Goal: Information Seeking & Learning: Learn about a topic

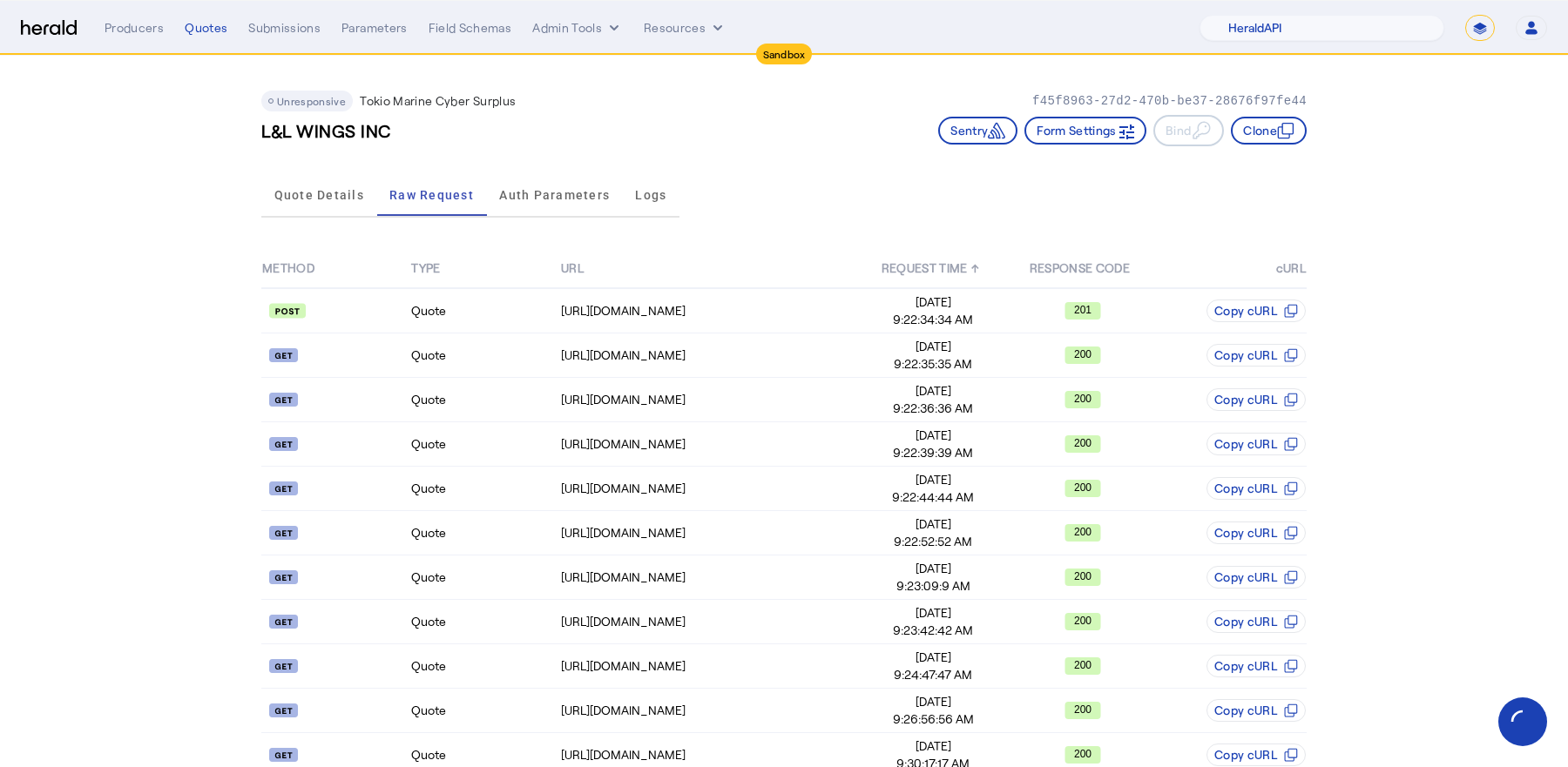
select select "pfm_2v8p_herald_api"
select select "*******"
click at [1281, 43] on nav "Sandbox Menu Producers Quotes Submissions Parameters Field Schemas Admin Tools …" at bounding box center [784, 28] width 1568 height 54
click at [1281, 31] on select "1Fort Acrisure Acturis Affinity Advisors Affinity Risk Agentero AmWins Anzen Ao…" at bounding box center [1322, 28] width 245 height 26
click at [1249, 15] on select "1Fort Acrisure Acturis Affinity Advisors Affinity Risk Agentero AmWins Anzen Ao…" at bounding box center [1322, 28] width 245 height 26
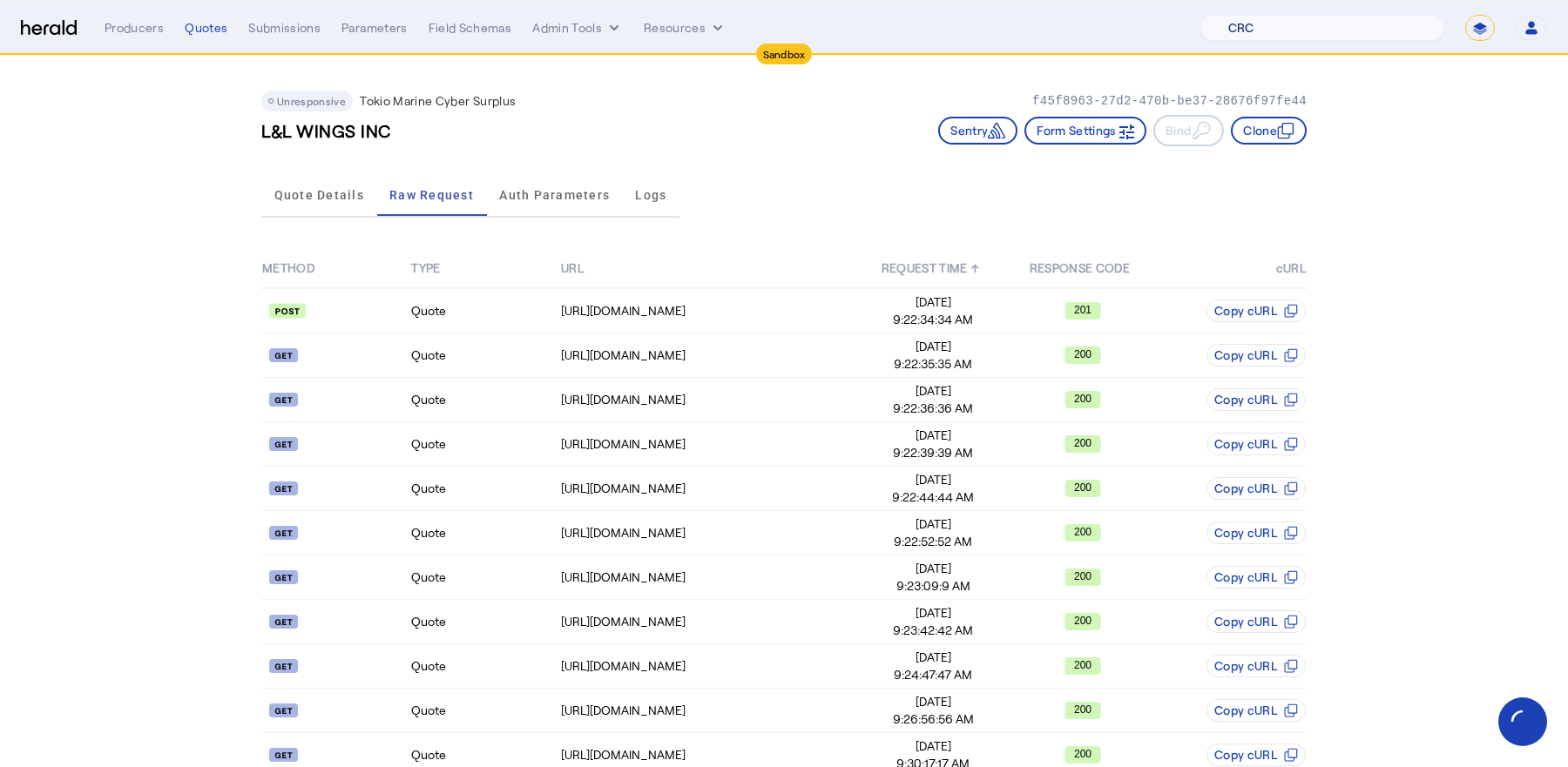
select select "pfm_2v8p_herald_api"
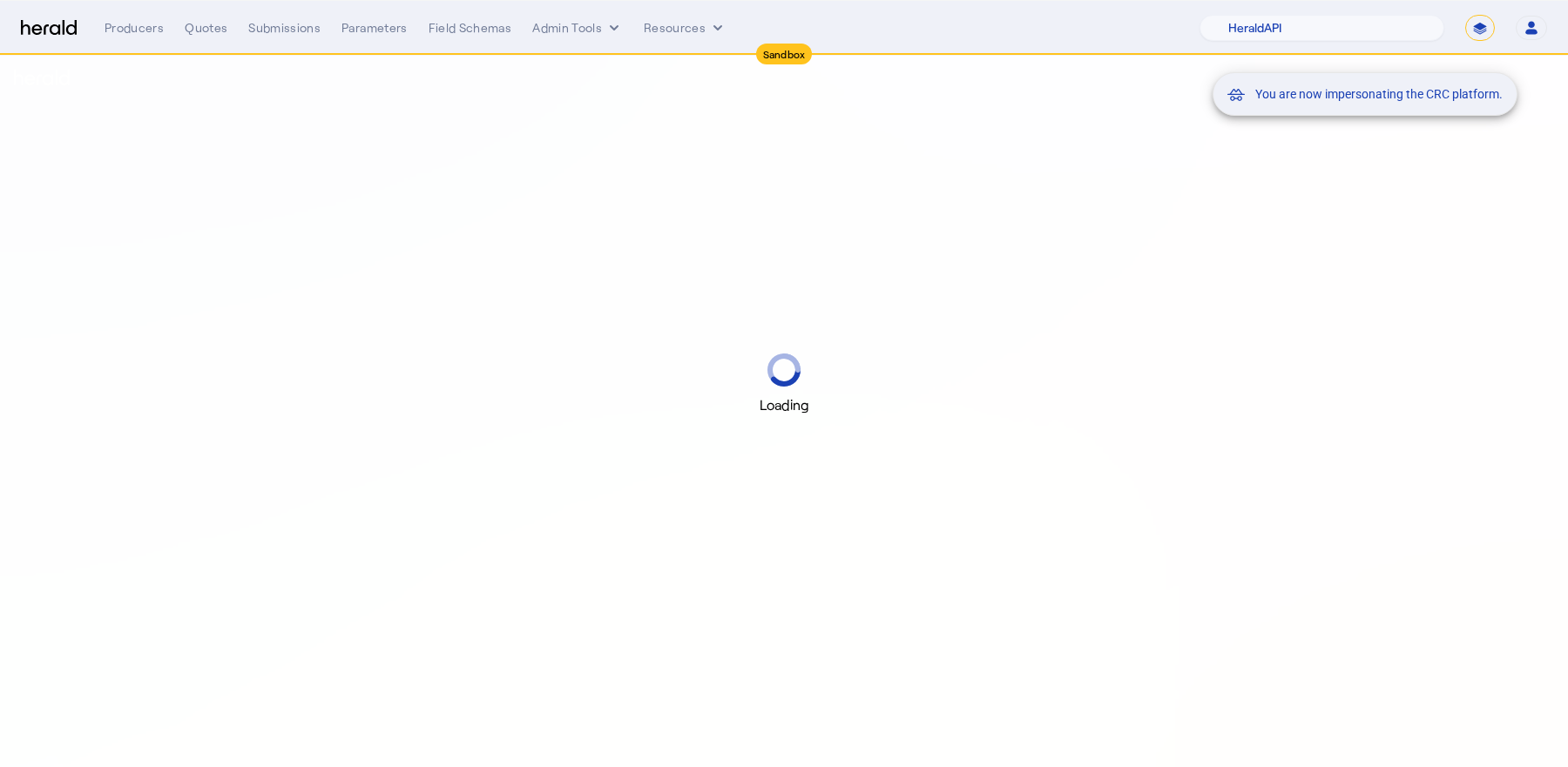
click at [212, 31] on div "You are now impersonating the CRC platform." at bounding box center [784, 383] width 1568 height 767
click at [204, 24] on div "You are now impersonating the CRC platform." at bounding box center [784, 383] width 1568 height 767
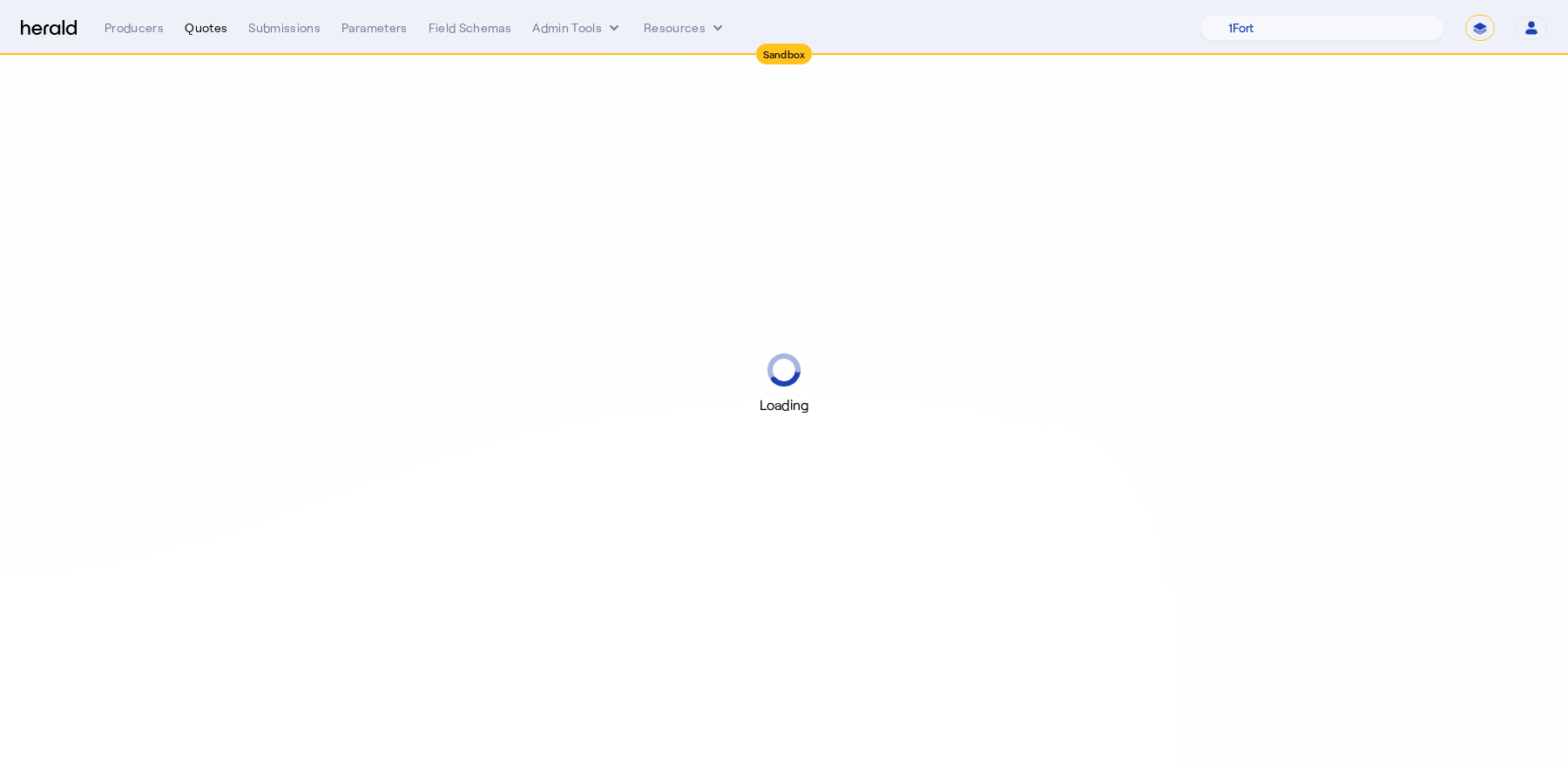
click at [213, 33] on div "Quotes" at bounding box center [206, 28] width 43 height 18
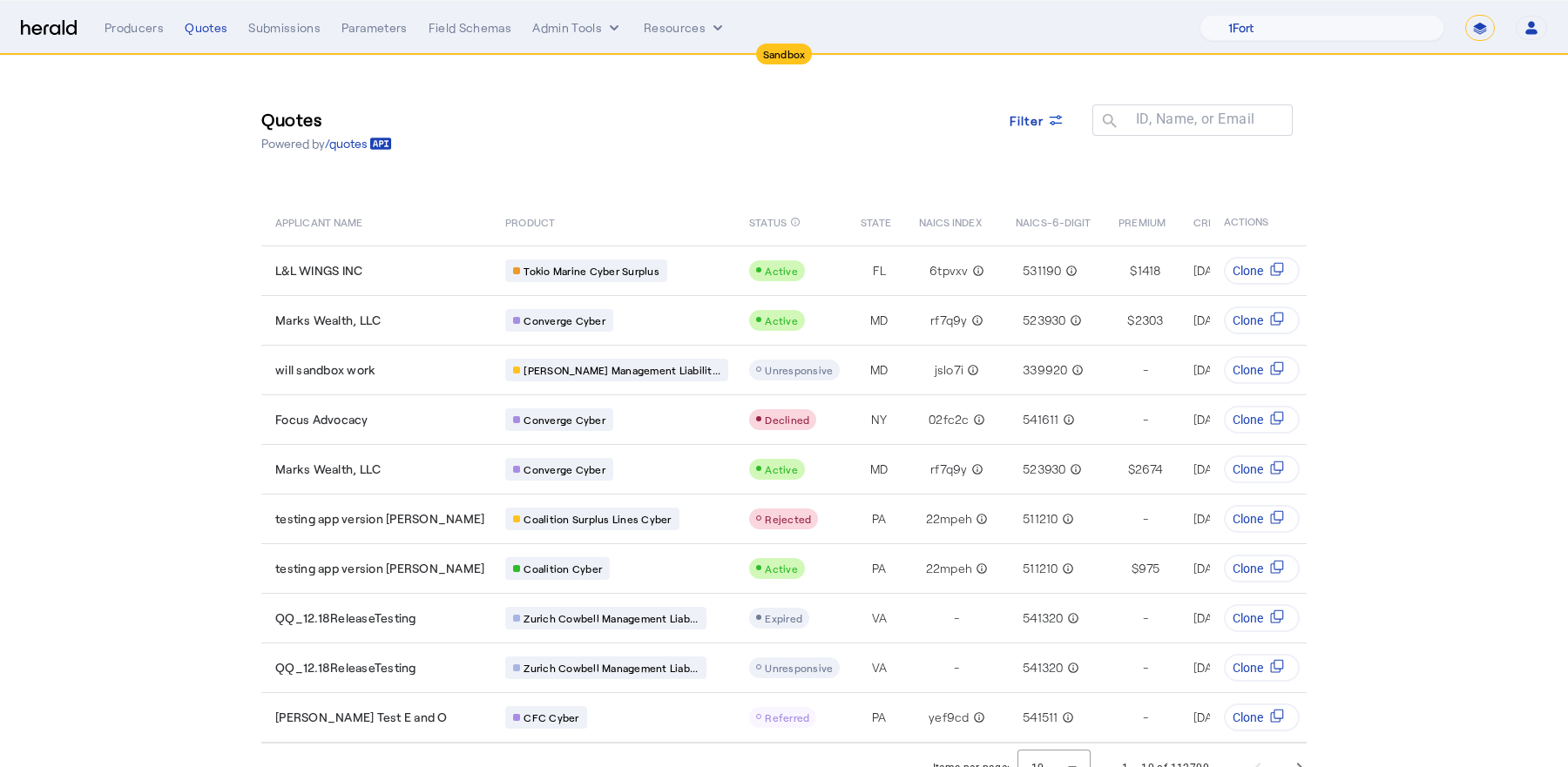
click at [1476, 21] on select "**********" at bounding box center [1480, 28] width 30 height 26
select select "**********"
click at [1466, 15] on select "**********" at bounding box center [1480, 28] width 30 height 26
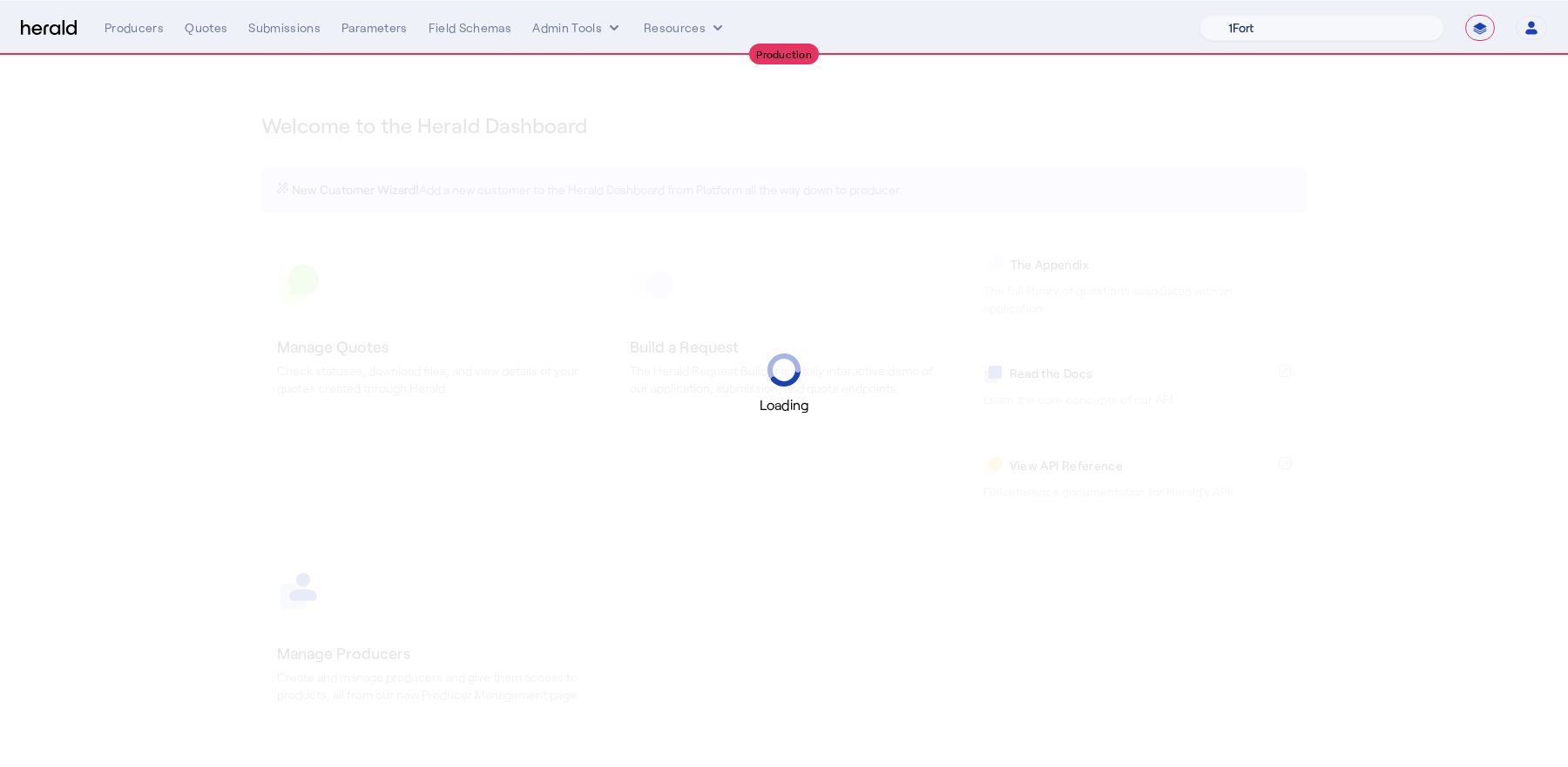
click at [1372, 30] on select "1Fort Acrisure Acturis Affinity Advisors Affinity Risk Agentero AmWins Anzen Ao…" at bounding box center [1322, 28] width 245 height 26
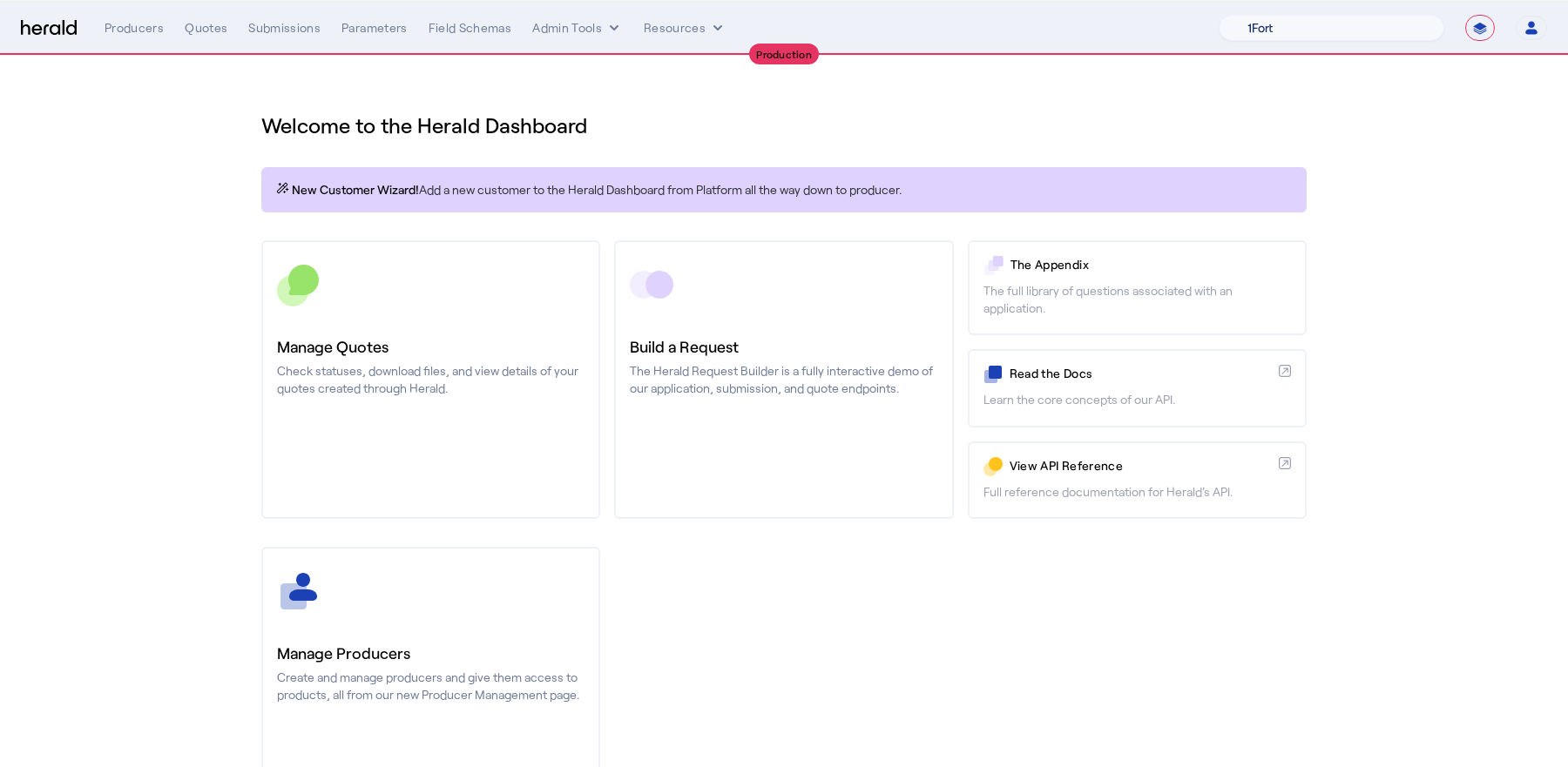
click at [1385, 38] on select "1Fort Affinity Risk Arlington [PERSON_NAME] BindHQ Bunker CRC Campus Coverage C…" at bounding box center [1330, 28] width 225 height 26
select select "pfm_h3db_crc"
click at [1218, 15] on select "1Fort Affinity Risk Arlington [PERSON_NAME] BindHQ Bunker CRC Campus Coverage C…" at bounding box center [1330, 28] width 225 height 26
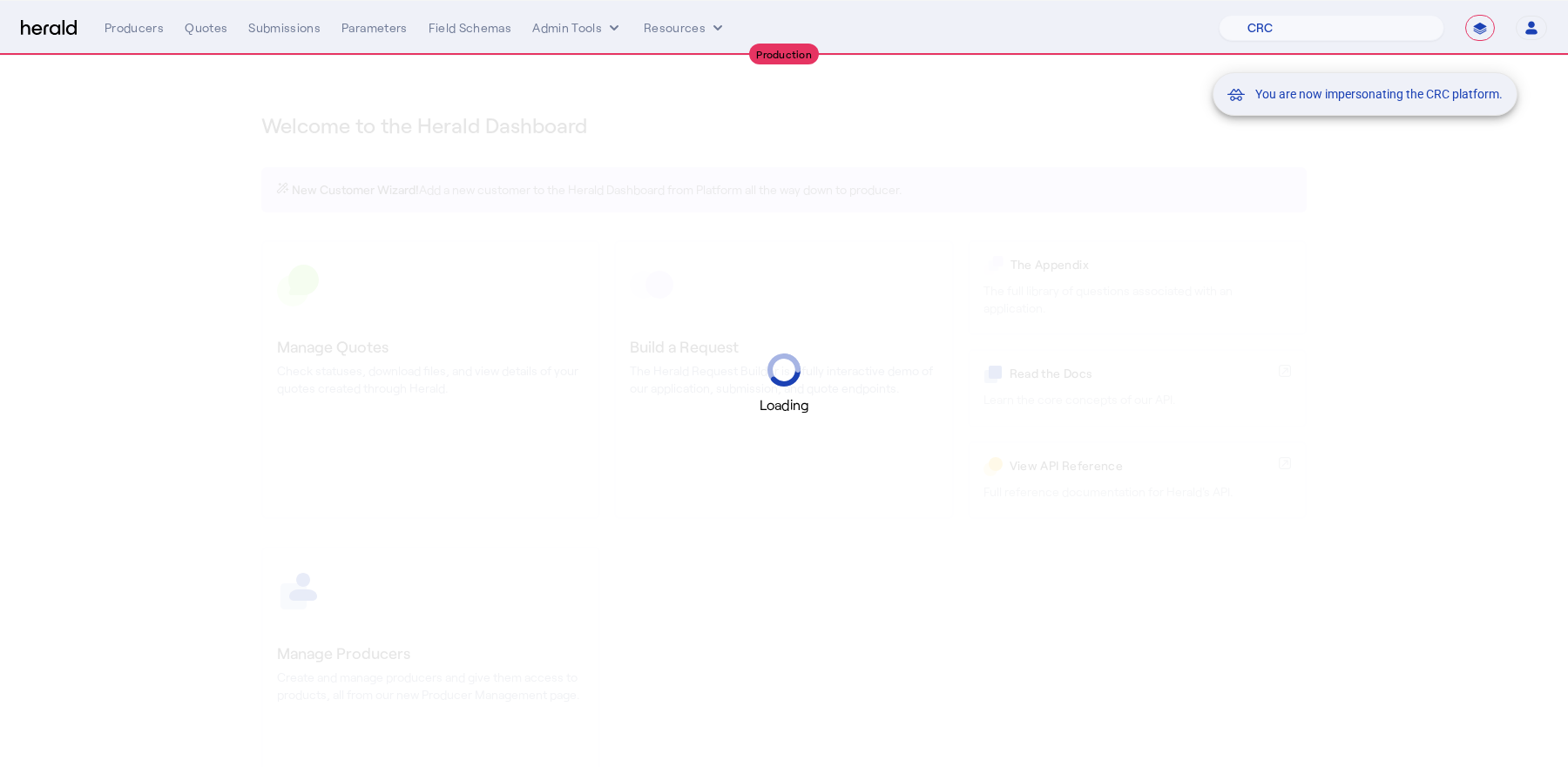
click at [222, 22] on div "You are now impersonating the CRC platform." at bounding box center [784, 383] width 1568 height 767
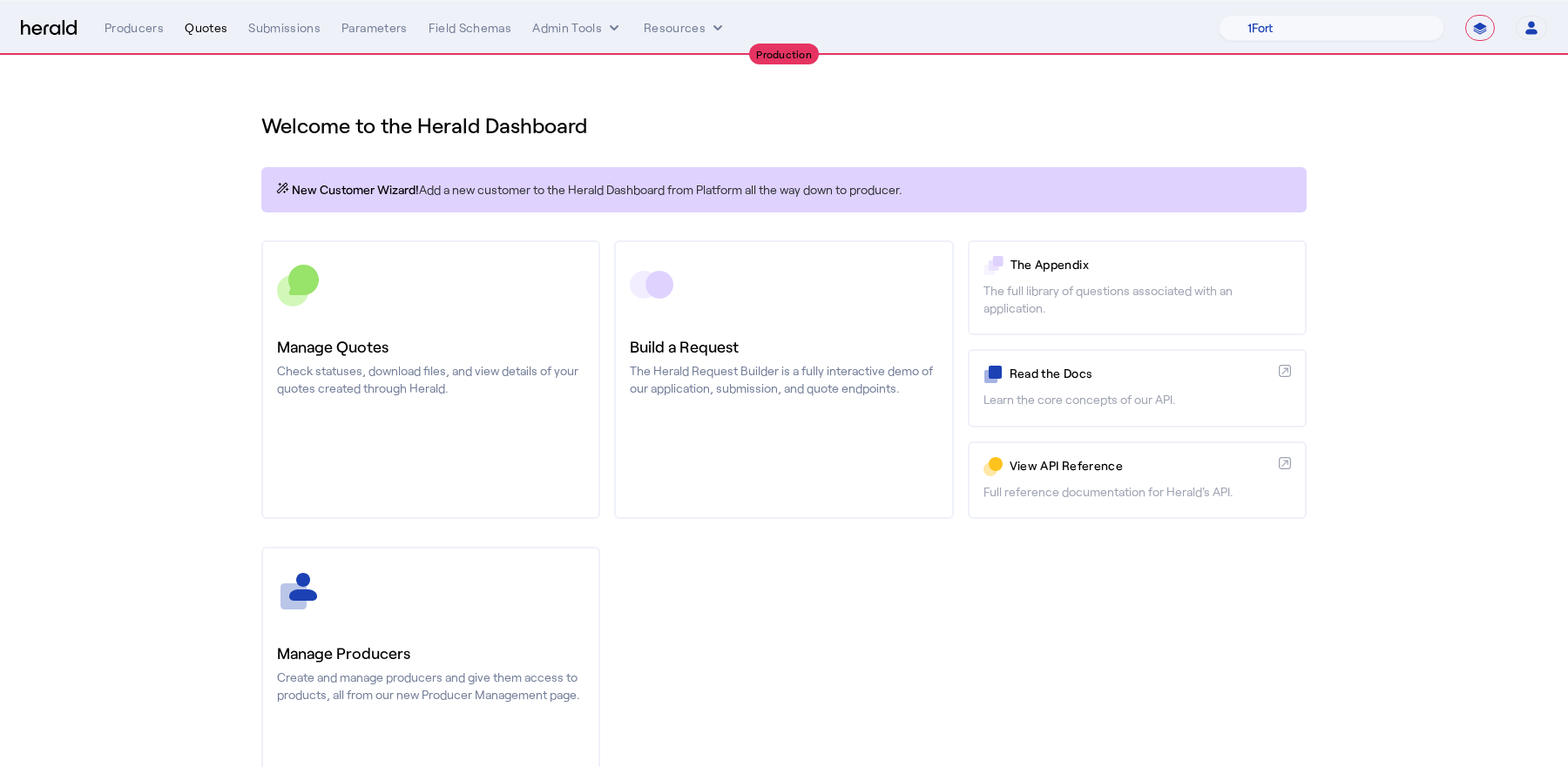
click at [202, 27] on div "Quotes" at bounding box center [206, 28] width 43 height 18
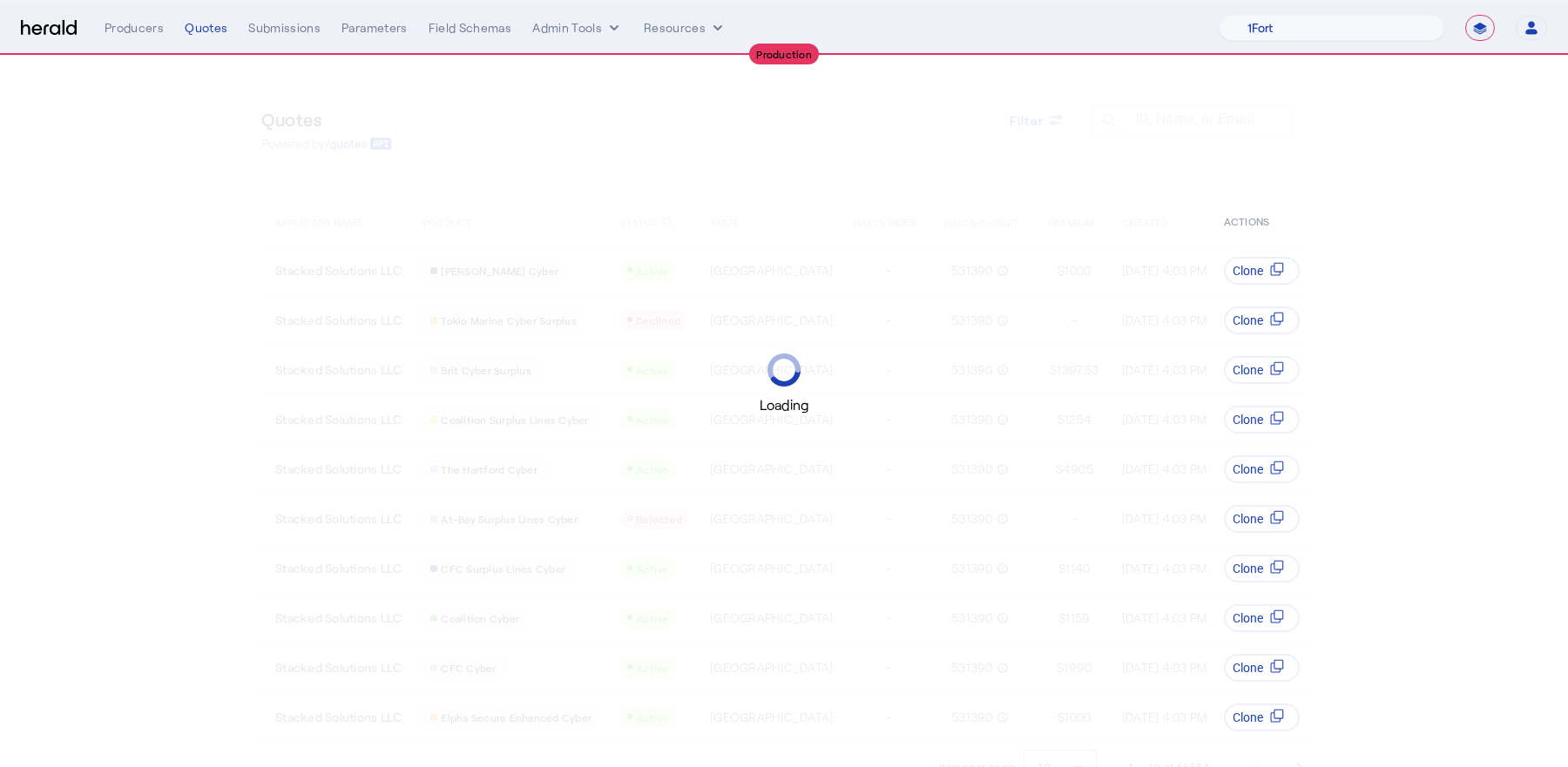
click at [1066, 125] on div "Loading" at bounding box center [784, 383] width 1568 height 767
click at [1052, 112] on div "Loading" at bounding box center [784, 383] width 1568 height 767
click at [1053, 119] on div "Loading" at bounding box center [784, 383] width 1568 height 767
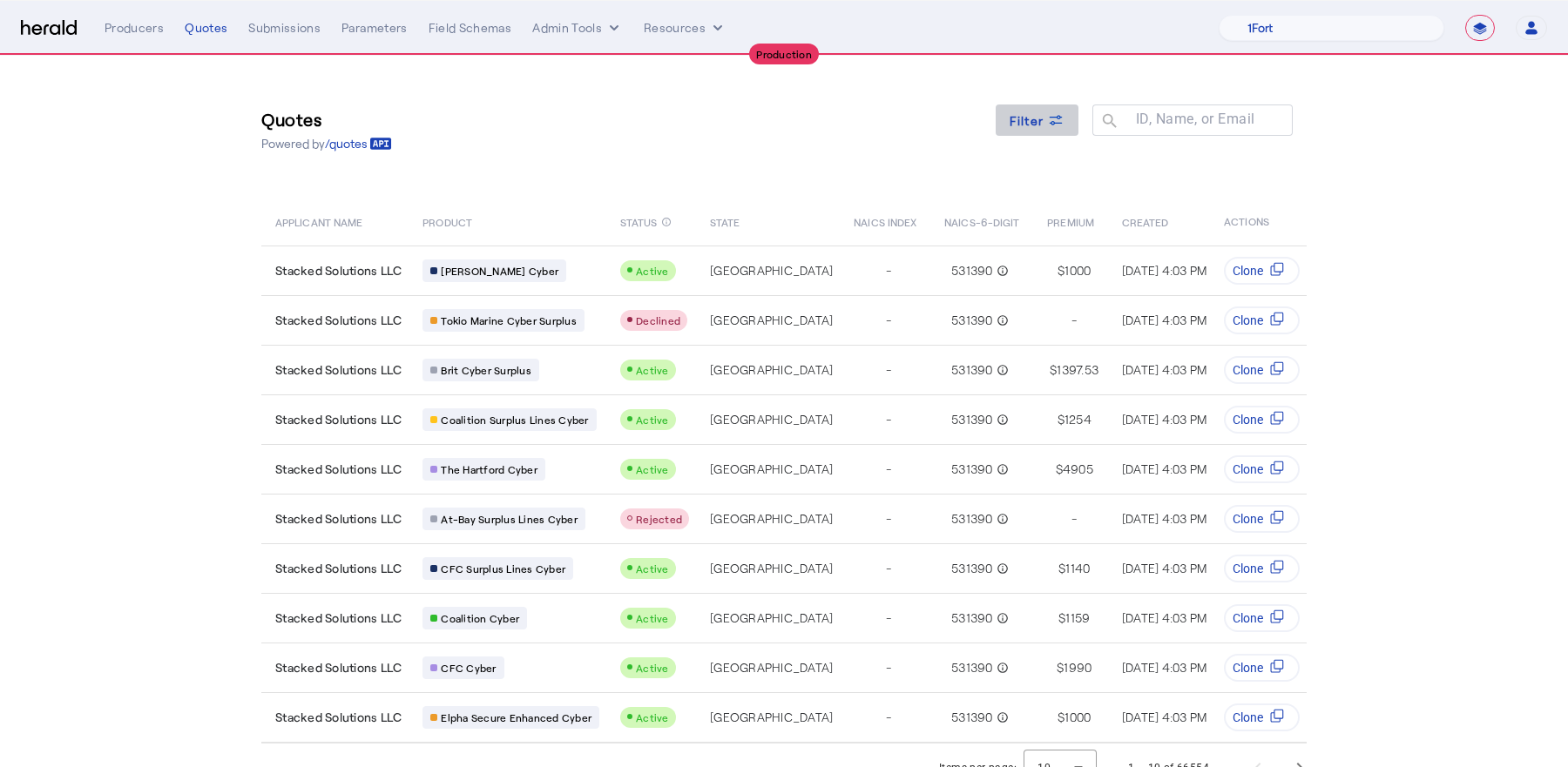
click at [1053, 133] on span at bounding box center [1037, 120] width 83 height 42
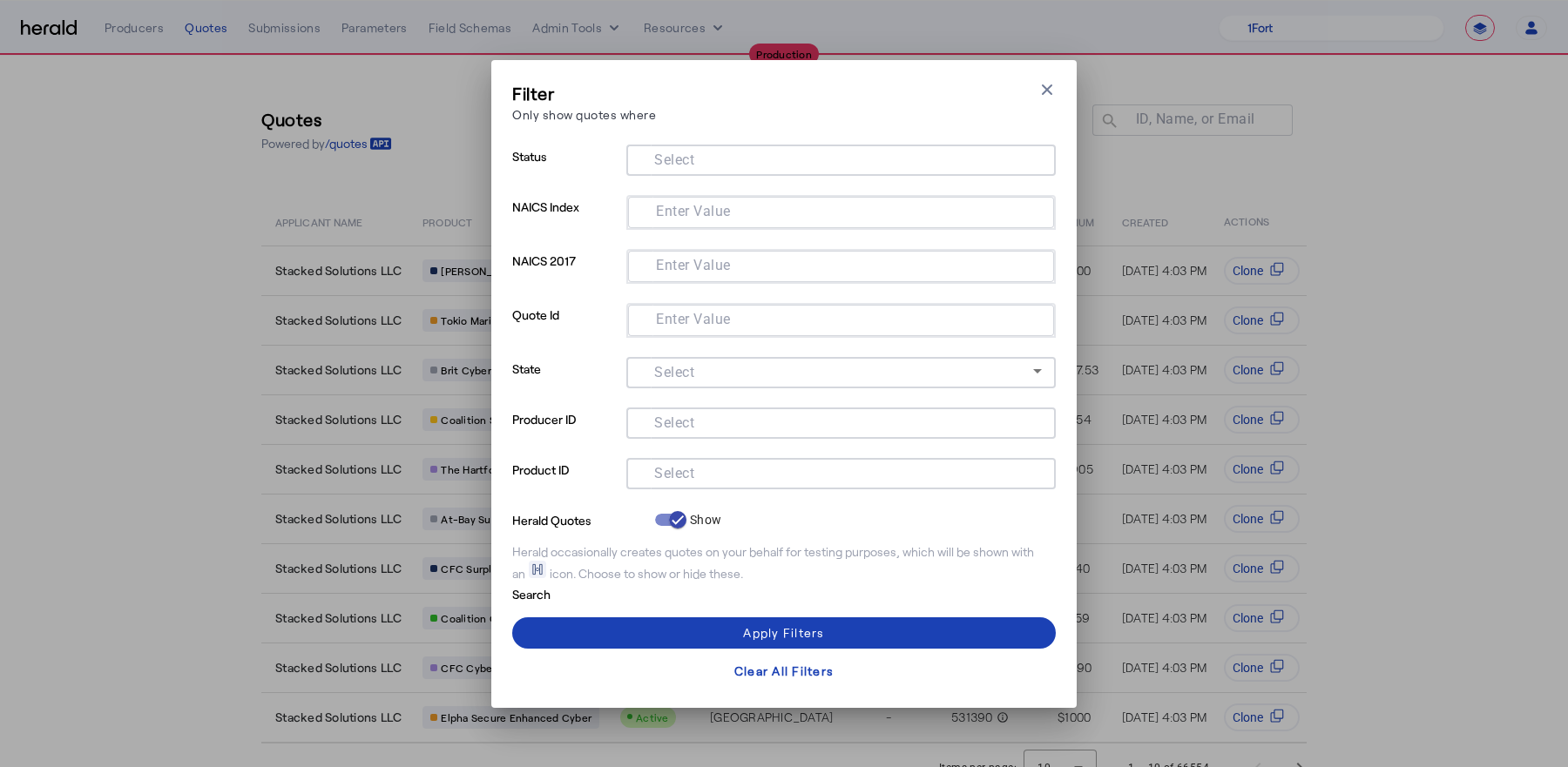
click at [736, 486] on div at bounding box center [841, 473] width 402 height 32
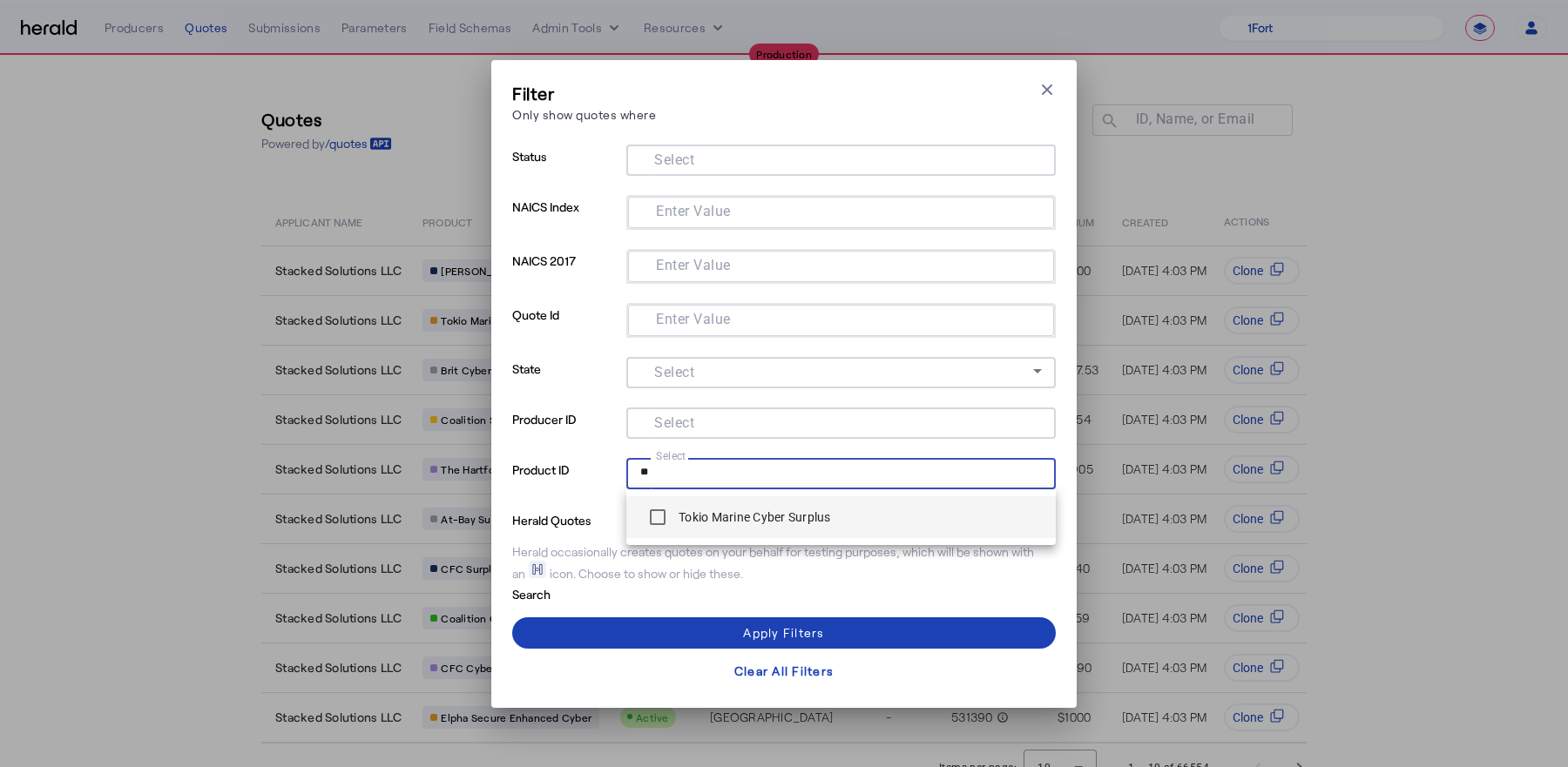
type input "**"
click at [732, 508] on label "Tokio Marine Cyber Surplus" at bounding box center [753, 517] width 156 height 18
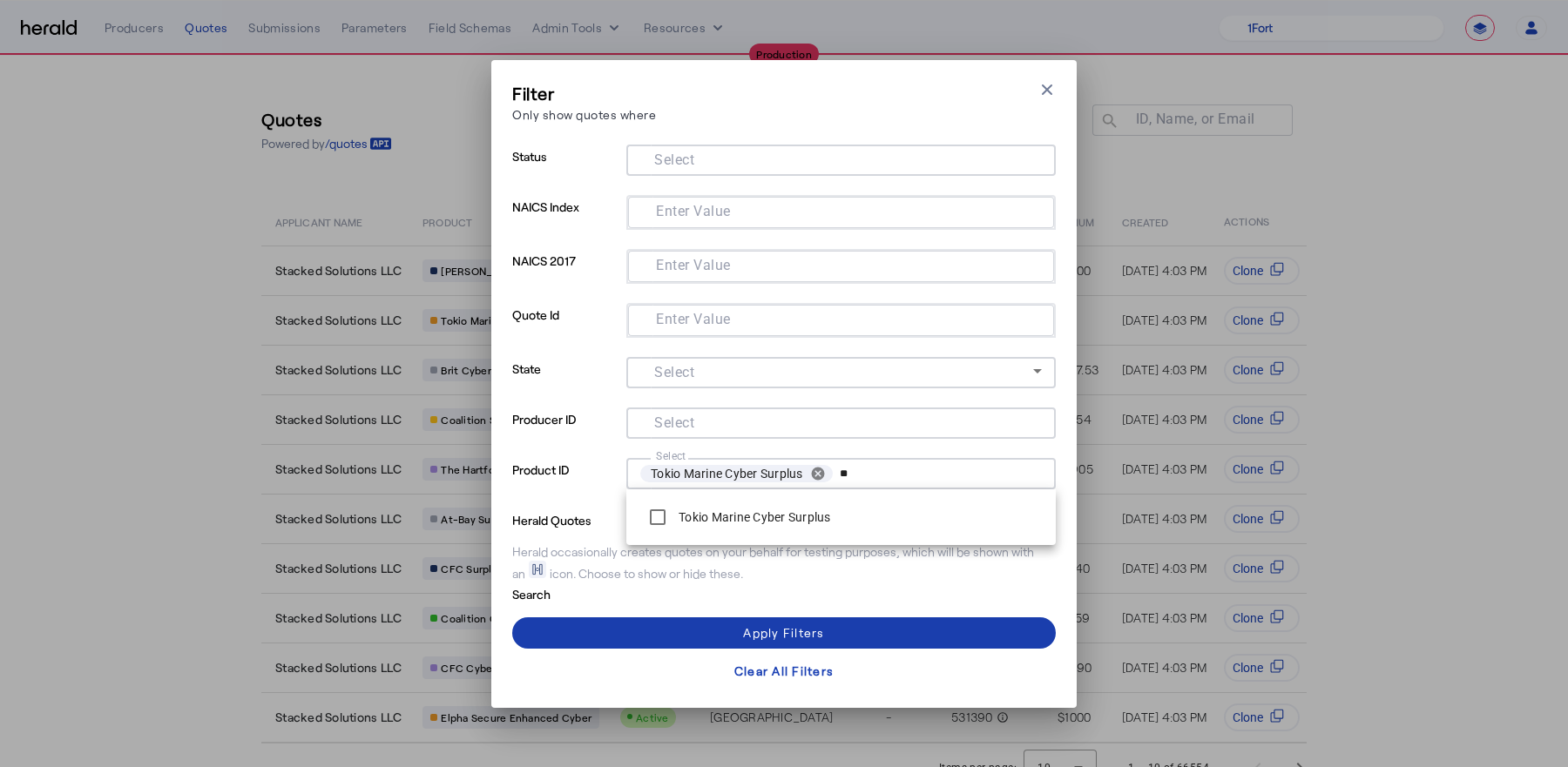
click at [737, 637] on span at bounding box center [784, 633] width 544 height 42
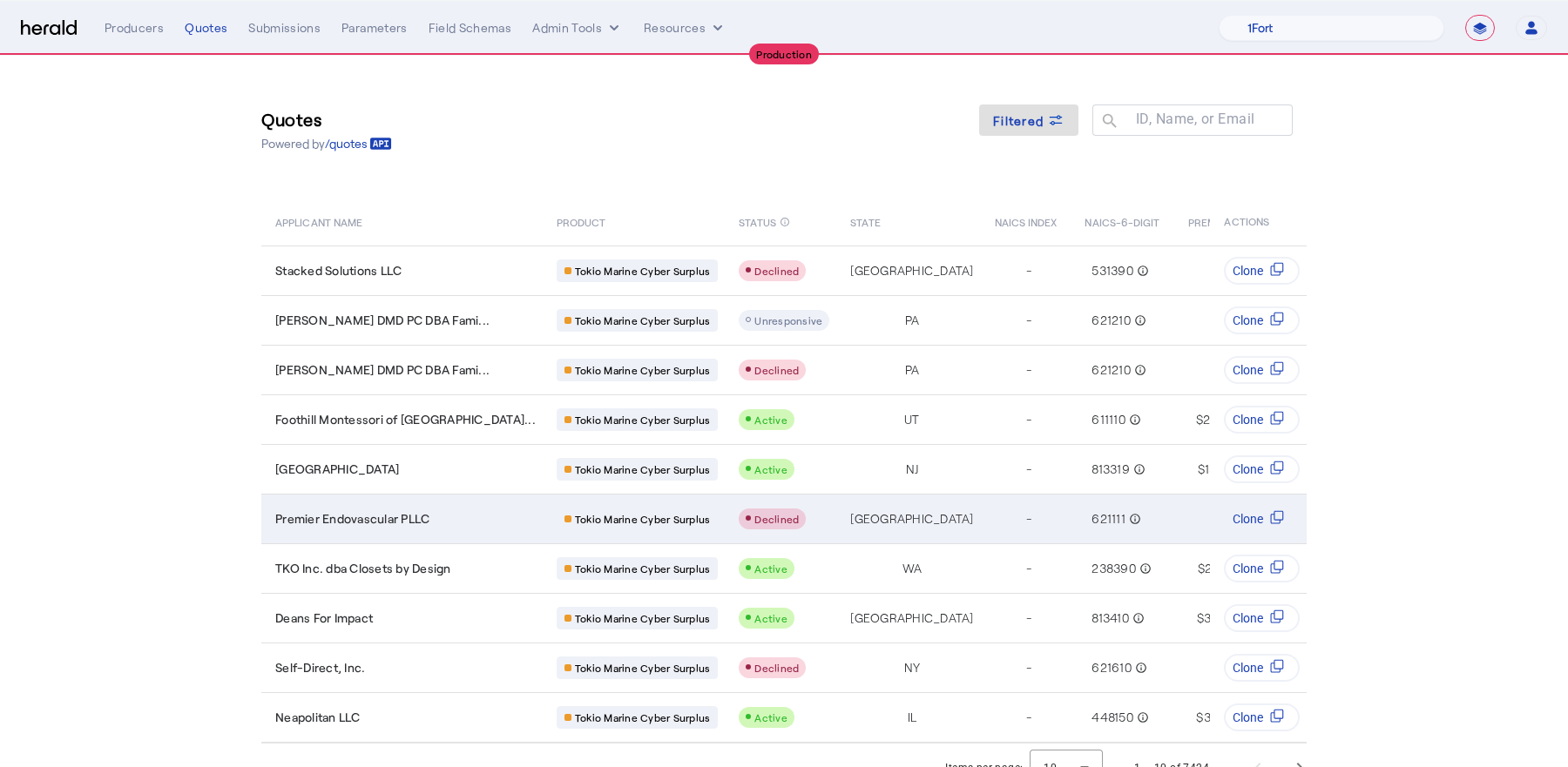
scroll to position [18, 0]
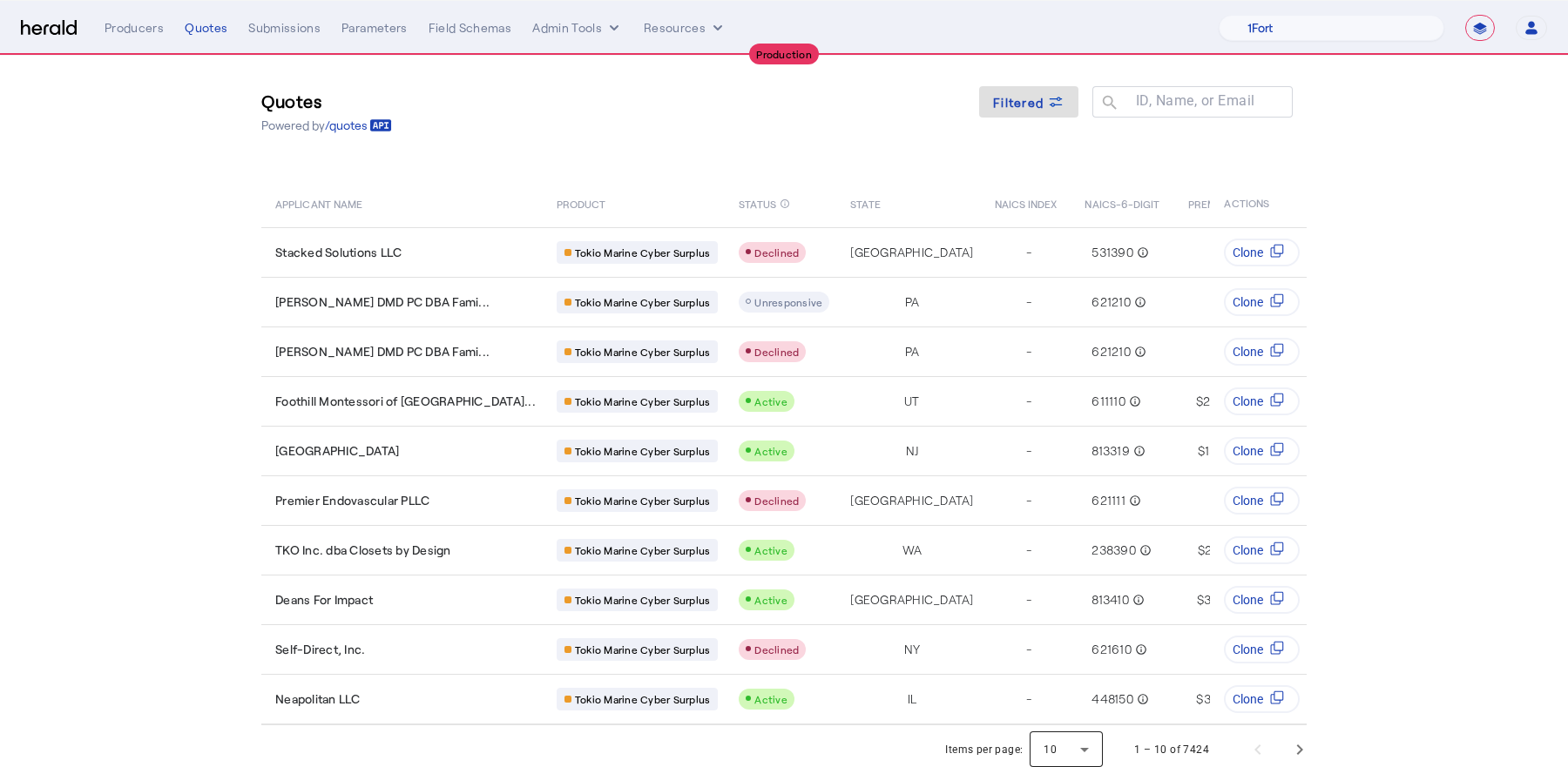
click at [1069, 728] on div at bounding box center [1066, 749] width 73 height 42
click at [1064, 704] on span "50" at bounding box center [1068, 697] width 46 height 21
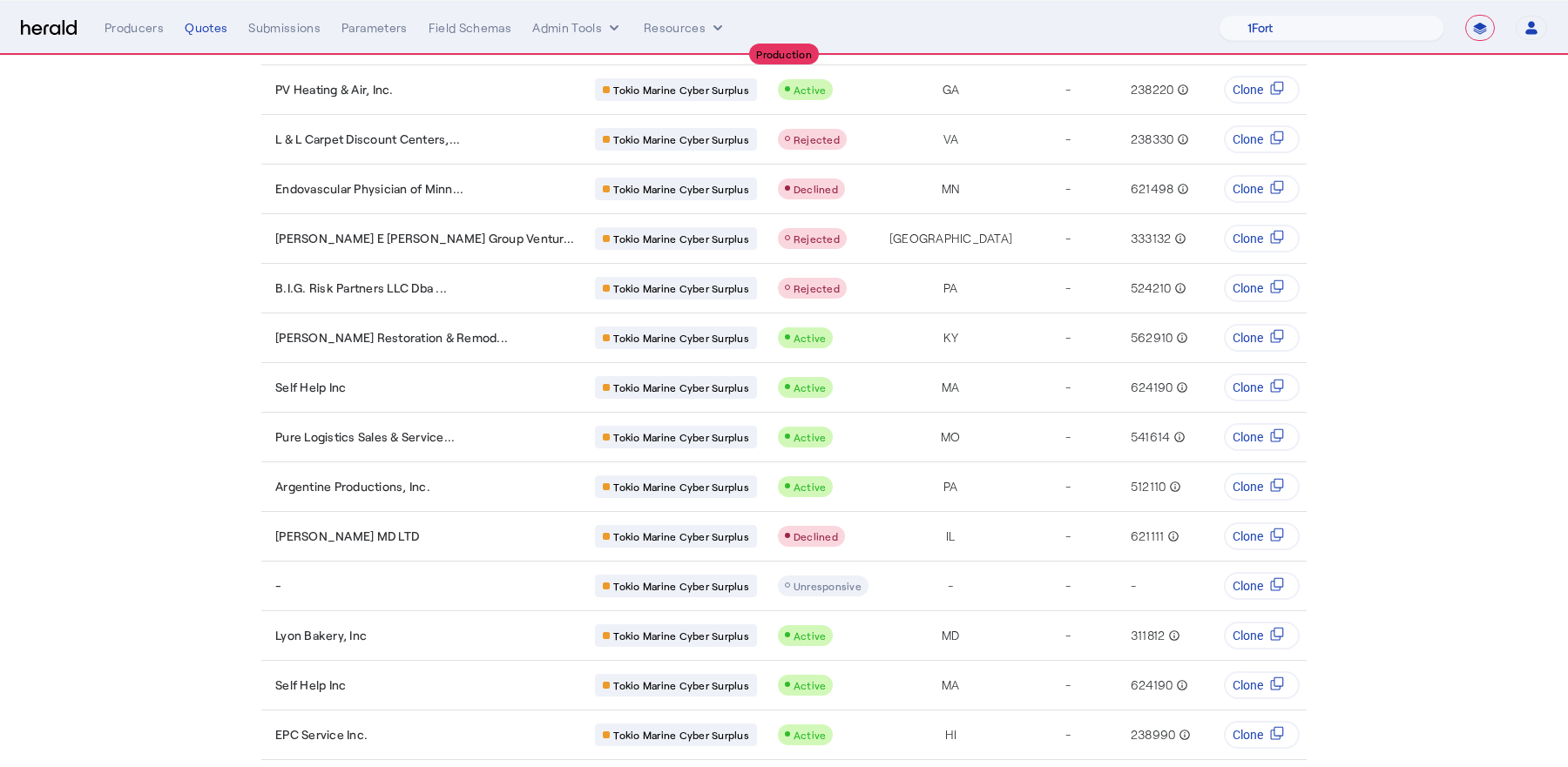
scroll to position [1981, 0]
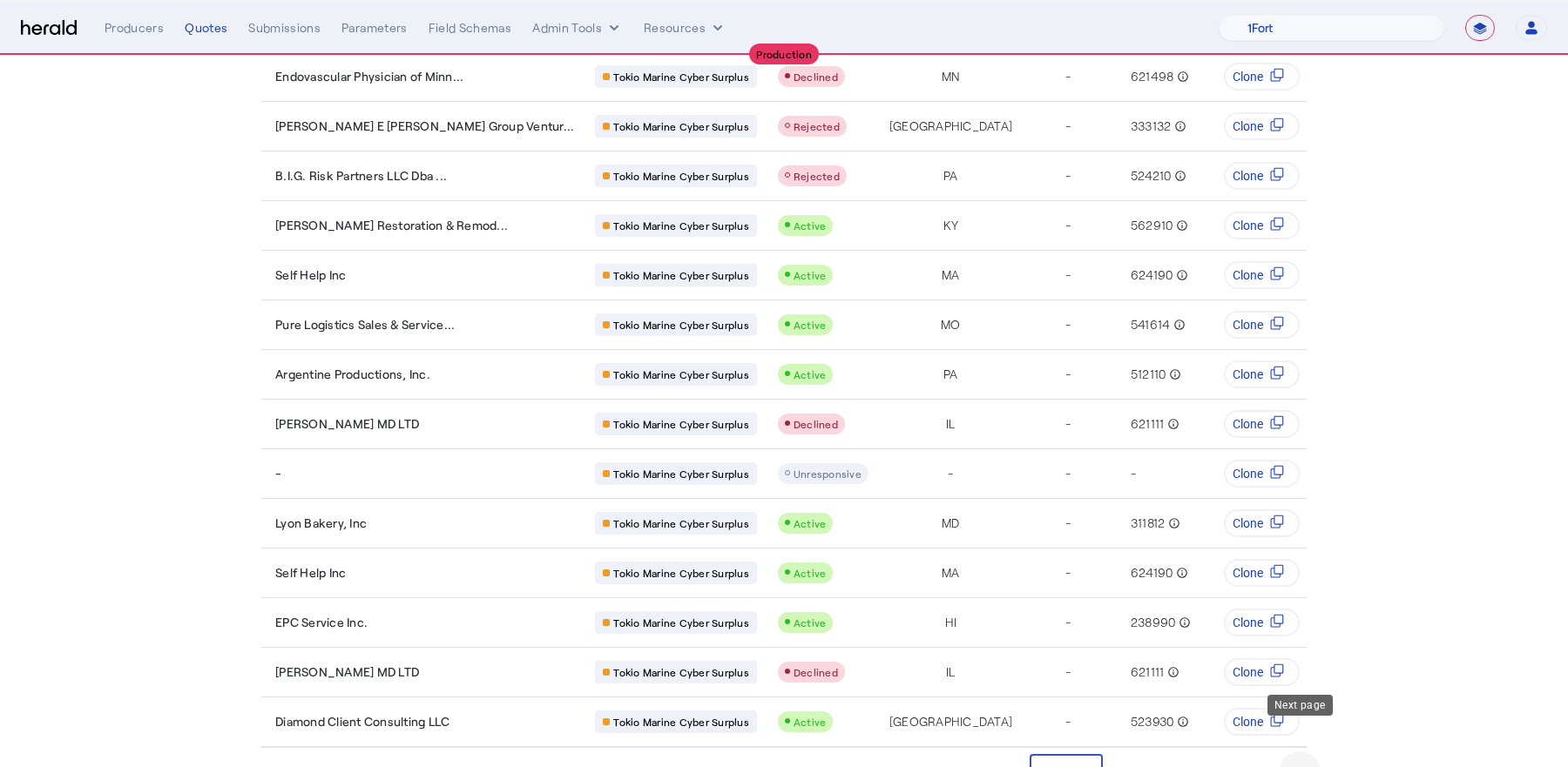
click at [1301, 751] on span "Next page" at bounding box center [1300, 772] width 42 height 42
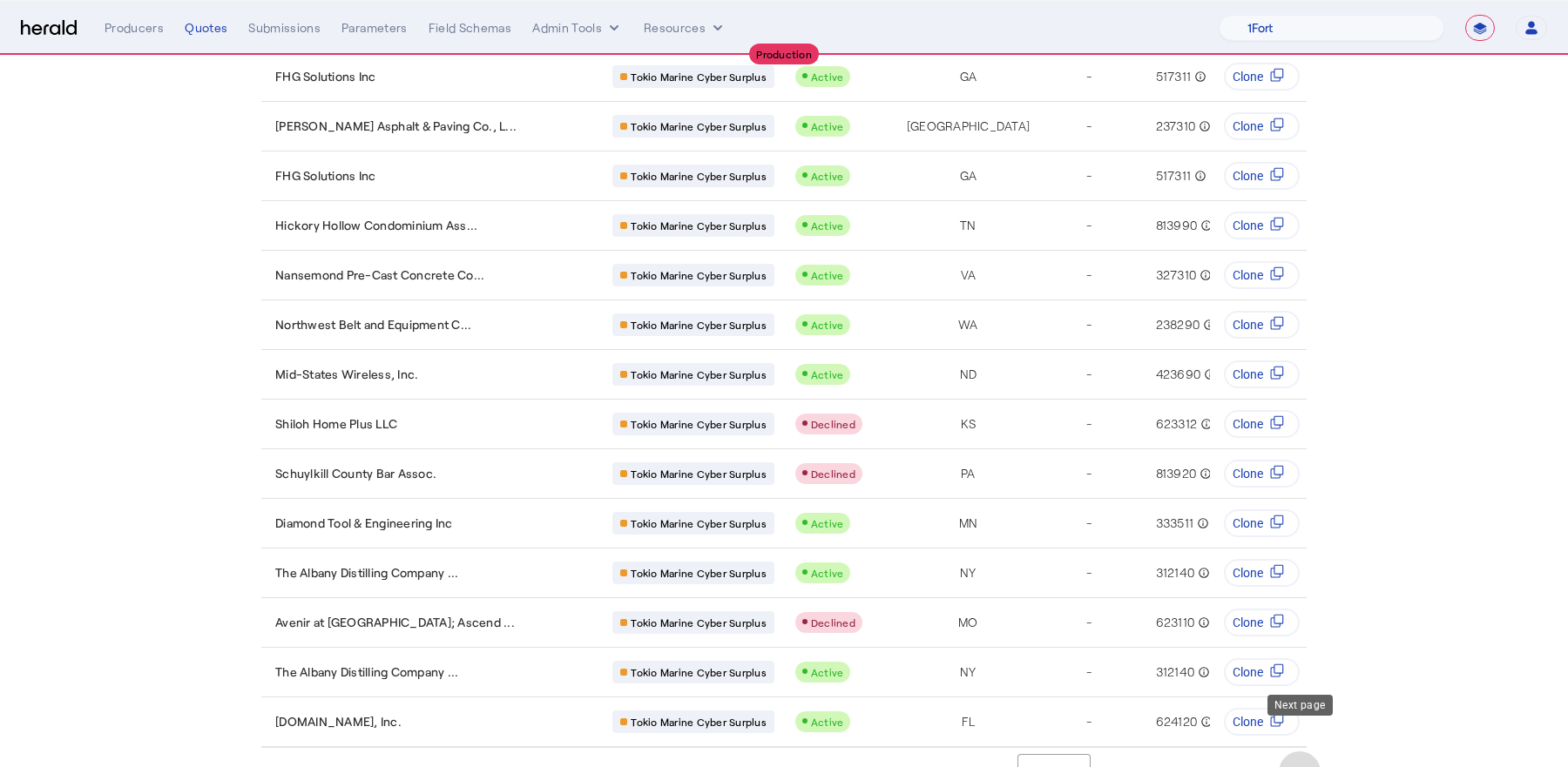
click at [1296, 751] on span "Next page" at bounding box center [1300, 772] width 42 height 42
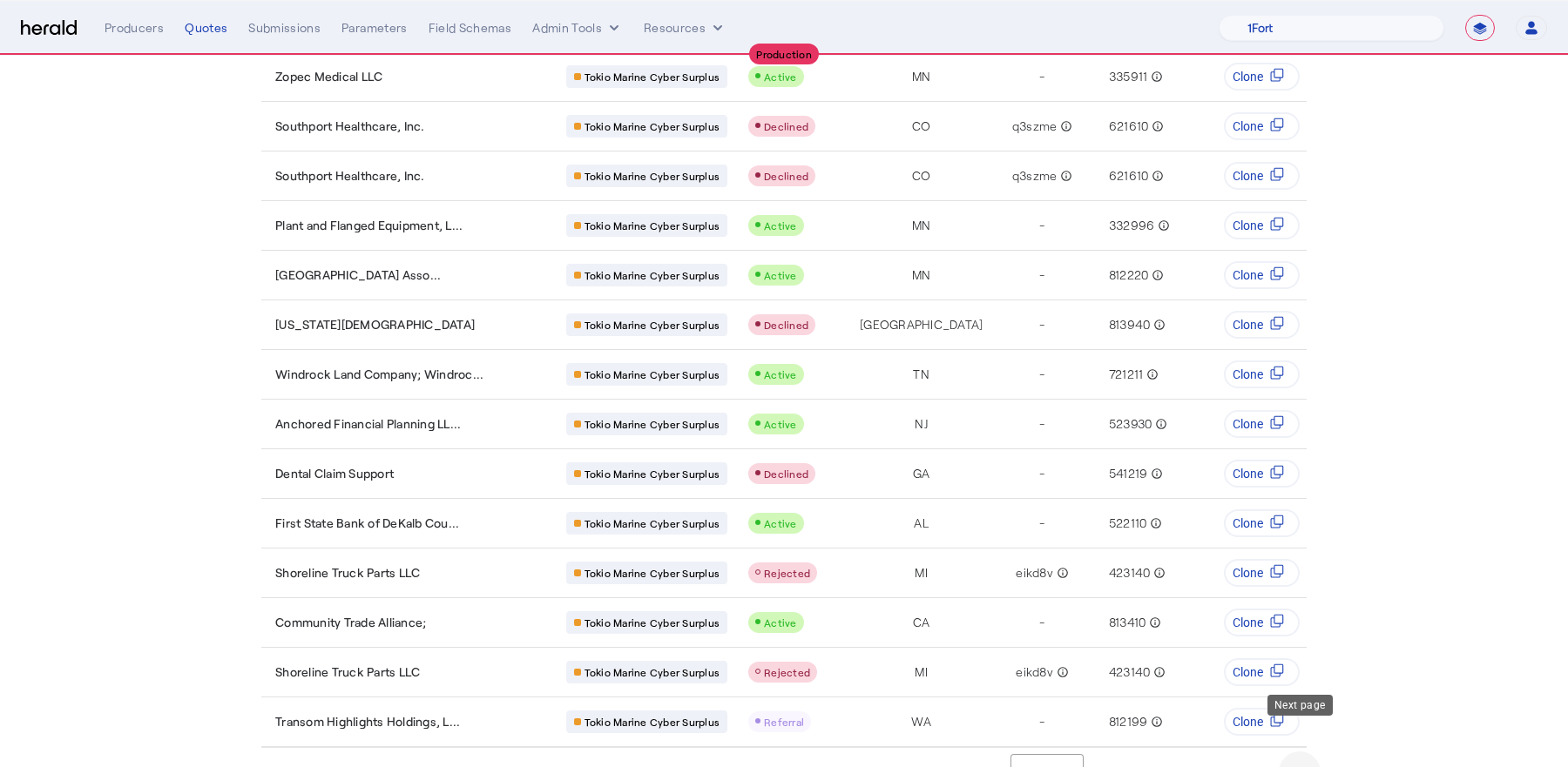
click at [1291, 751] on span "Next page" at bounding box center [1300, 772] width 42 height 42
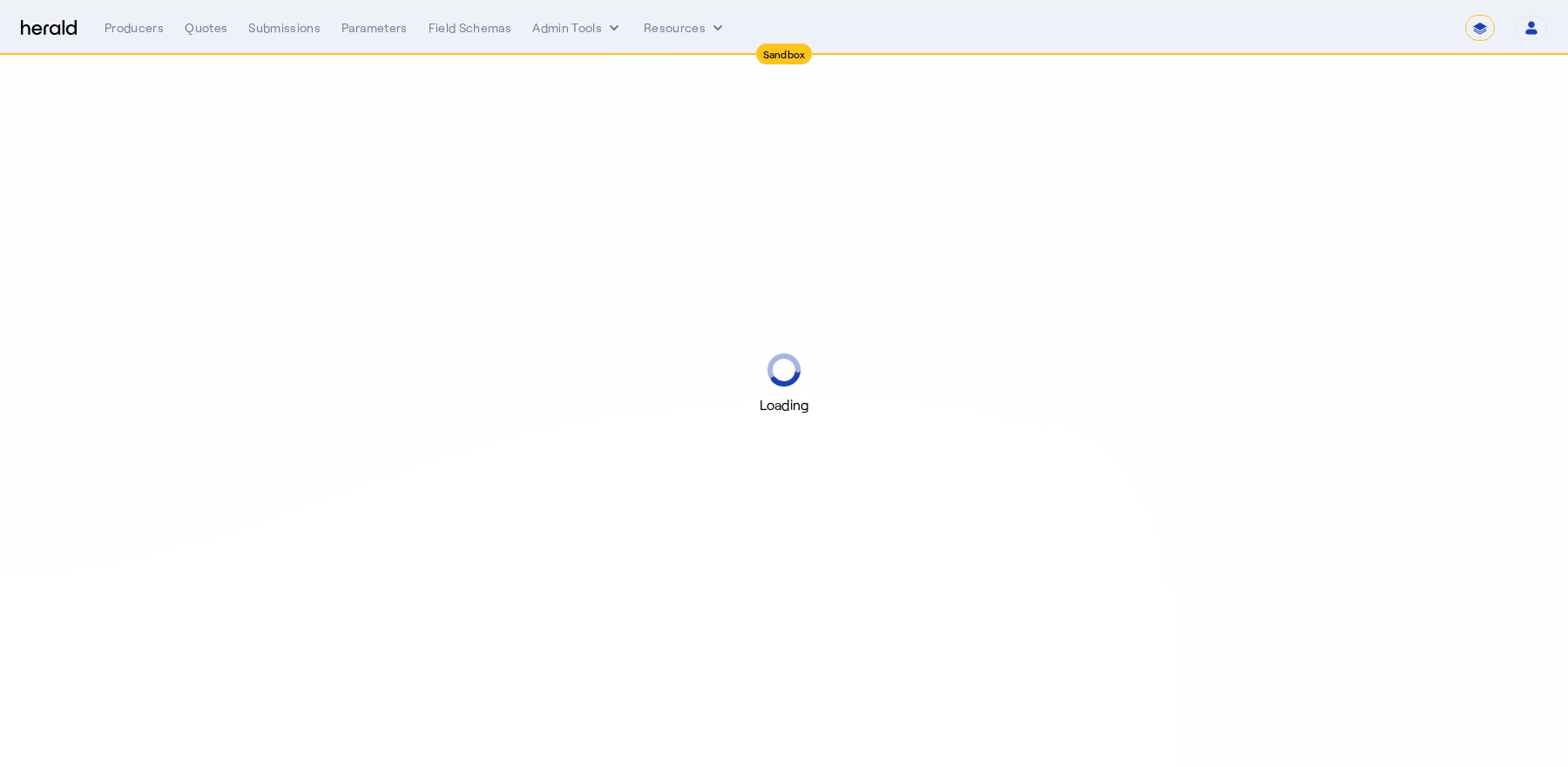
select select "*******"
select select "pfm_2v8p_herald_api"
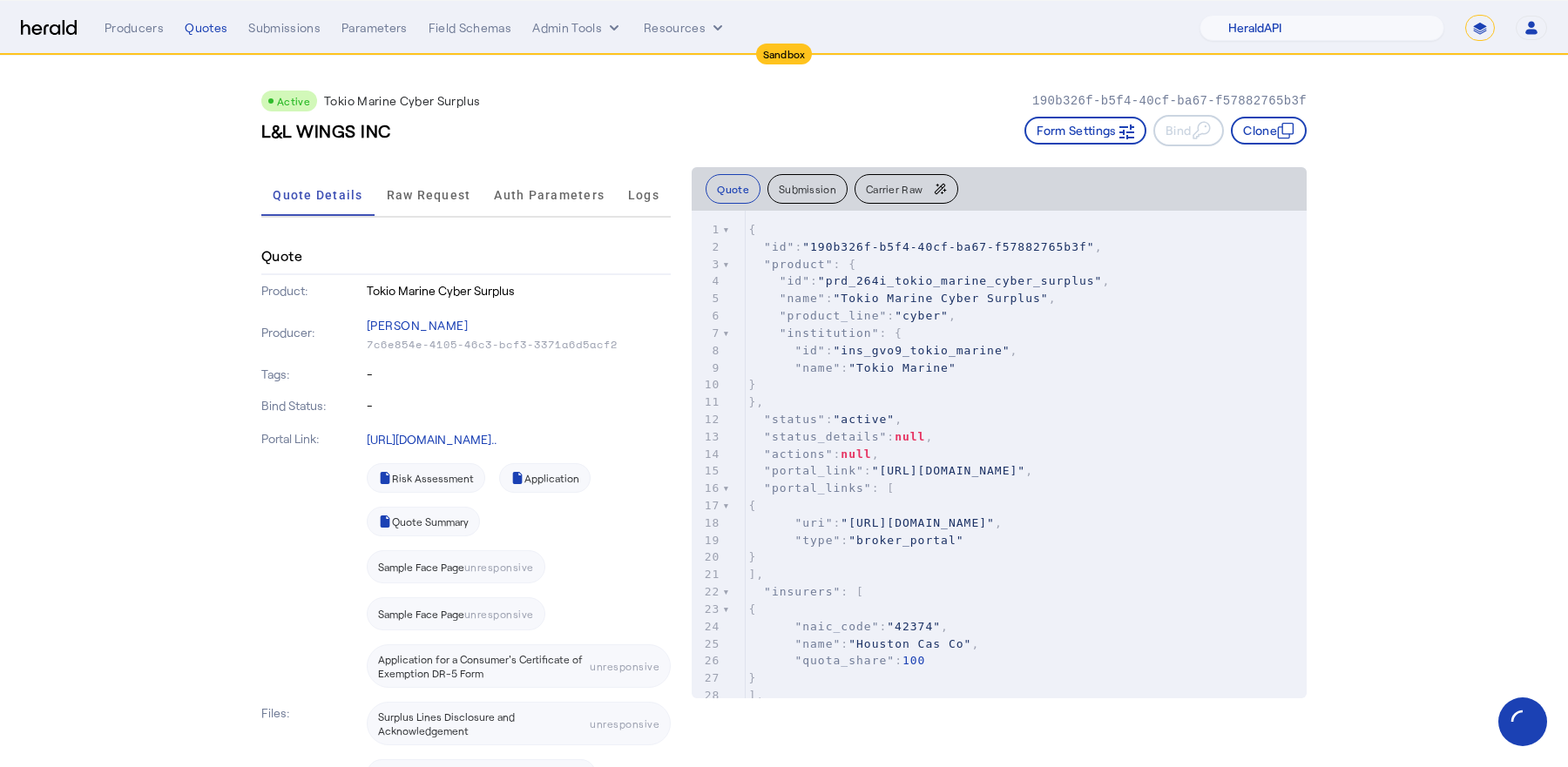
click at [347, 134] on h3 "L&L WINGS INC" at bounding box center [326, 131] width 130 height 25
click at [353, 131] on h3 "L&L WINGS INC" at bounding box center [326, 131] width 130 height 25
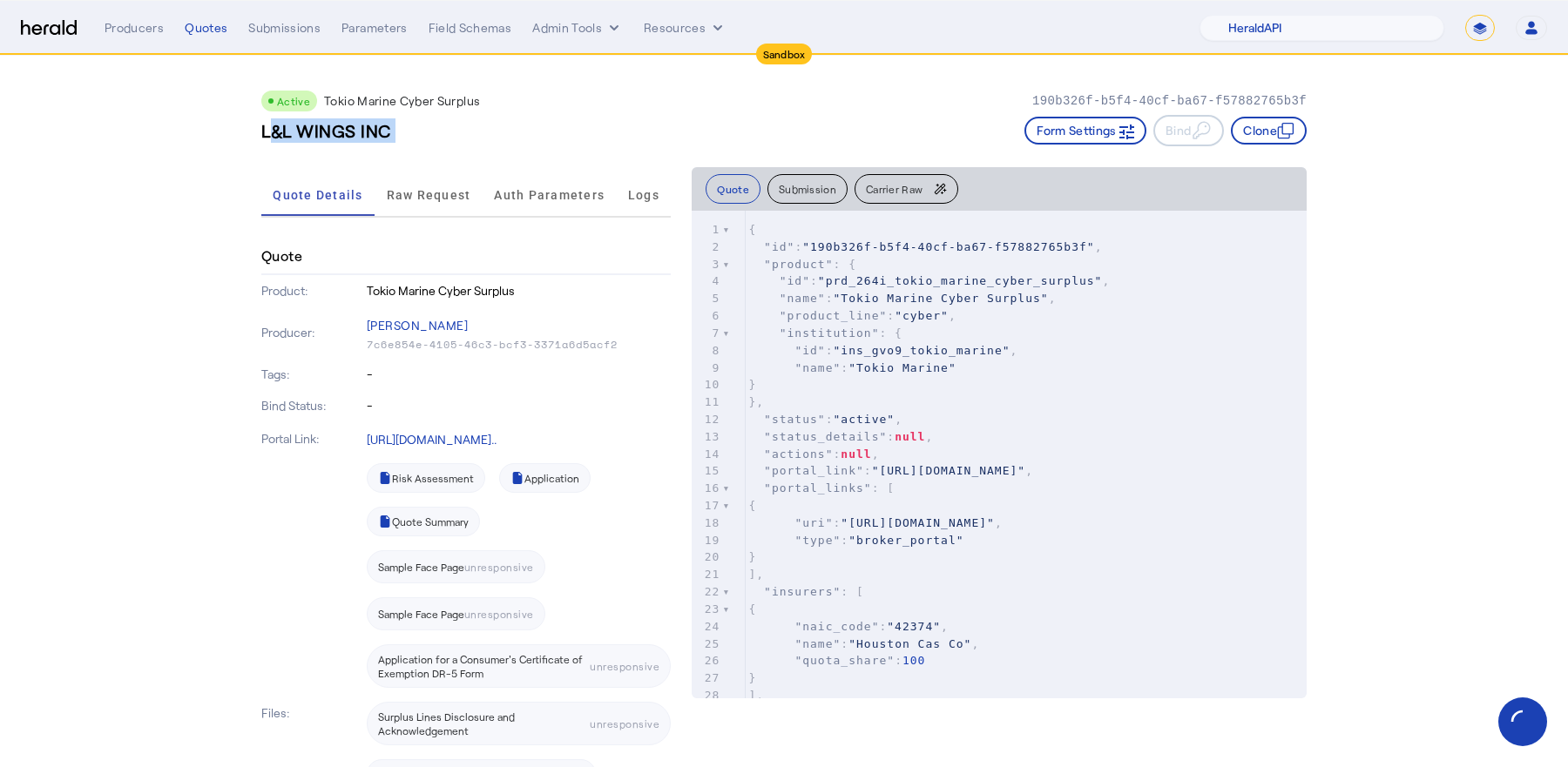
click at [353, 131] on h3 "L&L WINGS INC" at bounding box center [326, 131] width 130 height 25
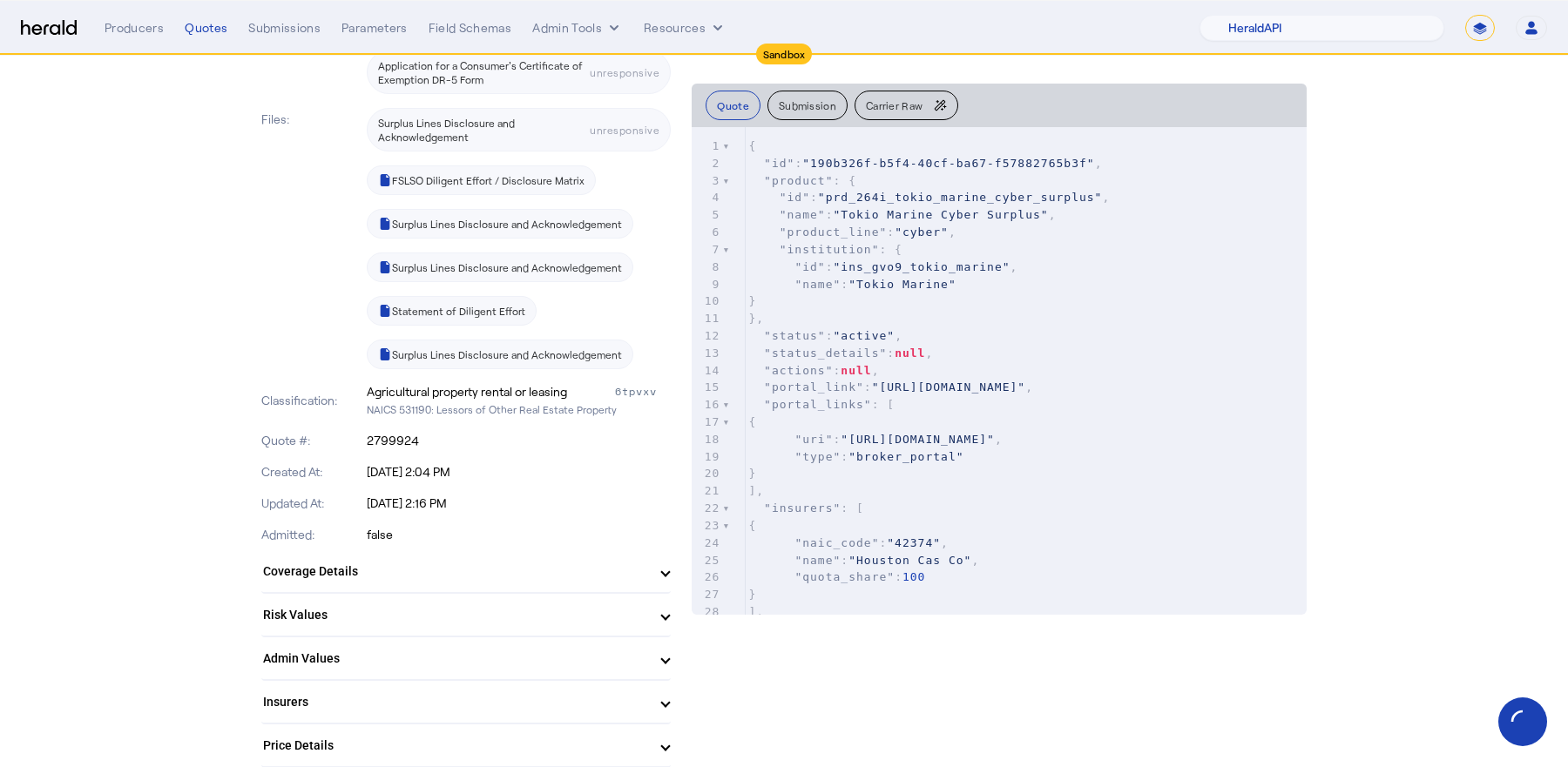
scroll to position [606, 0]
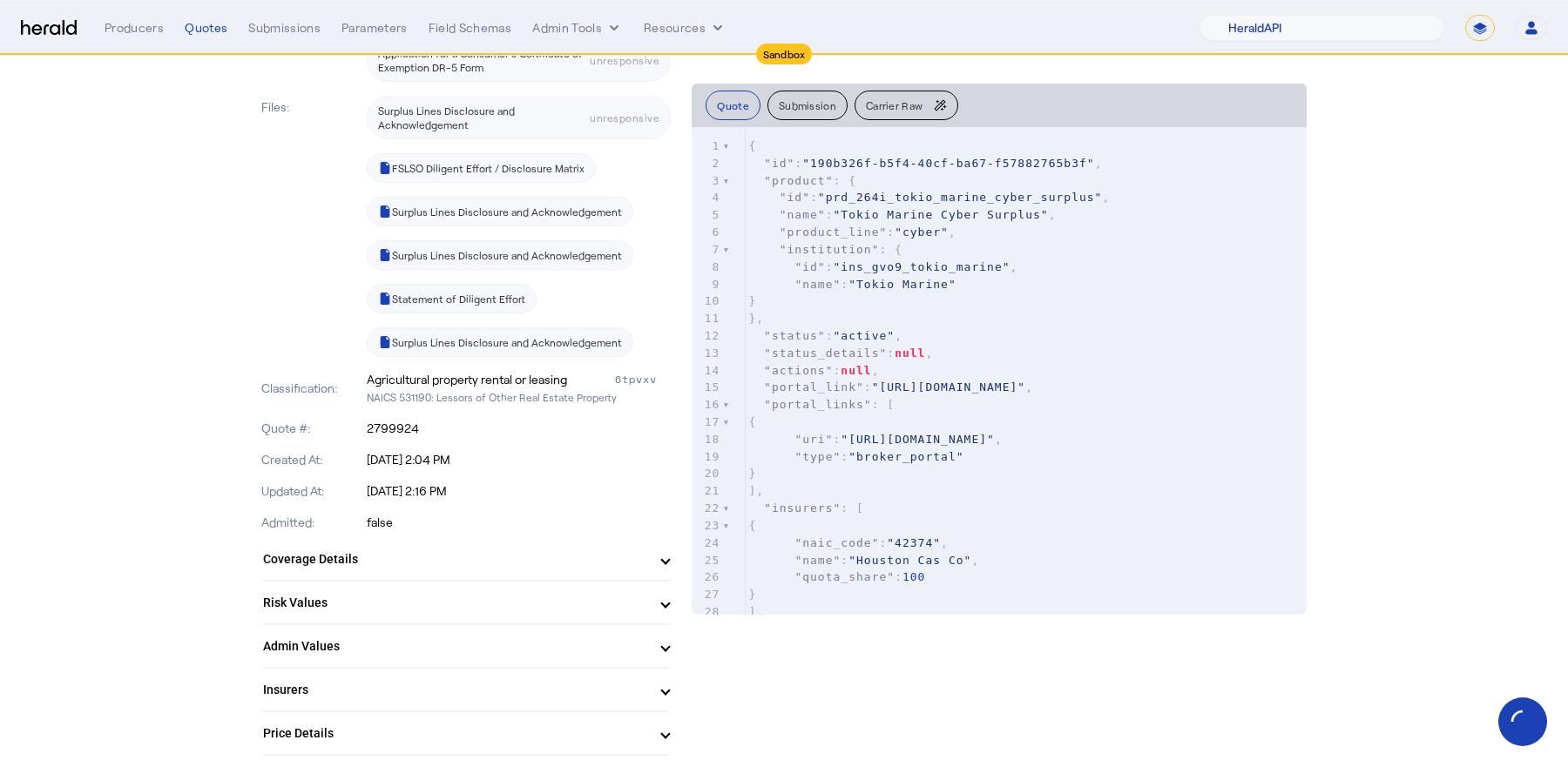
click at [413, 452] on p "Jul 15, 2025, 2:04 PM" at bounding box center [519, 459] width 305 height 18
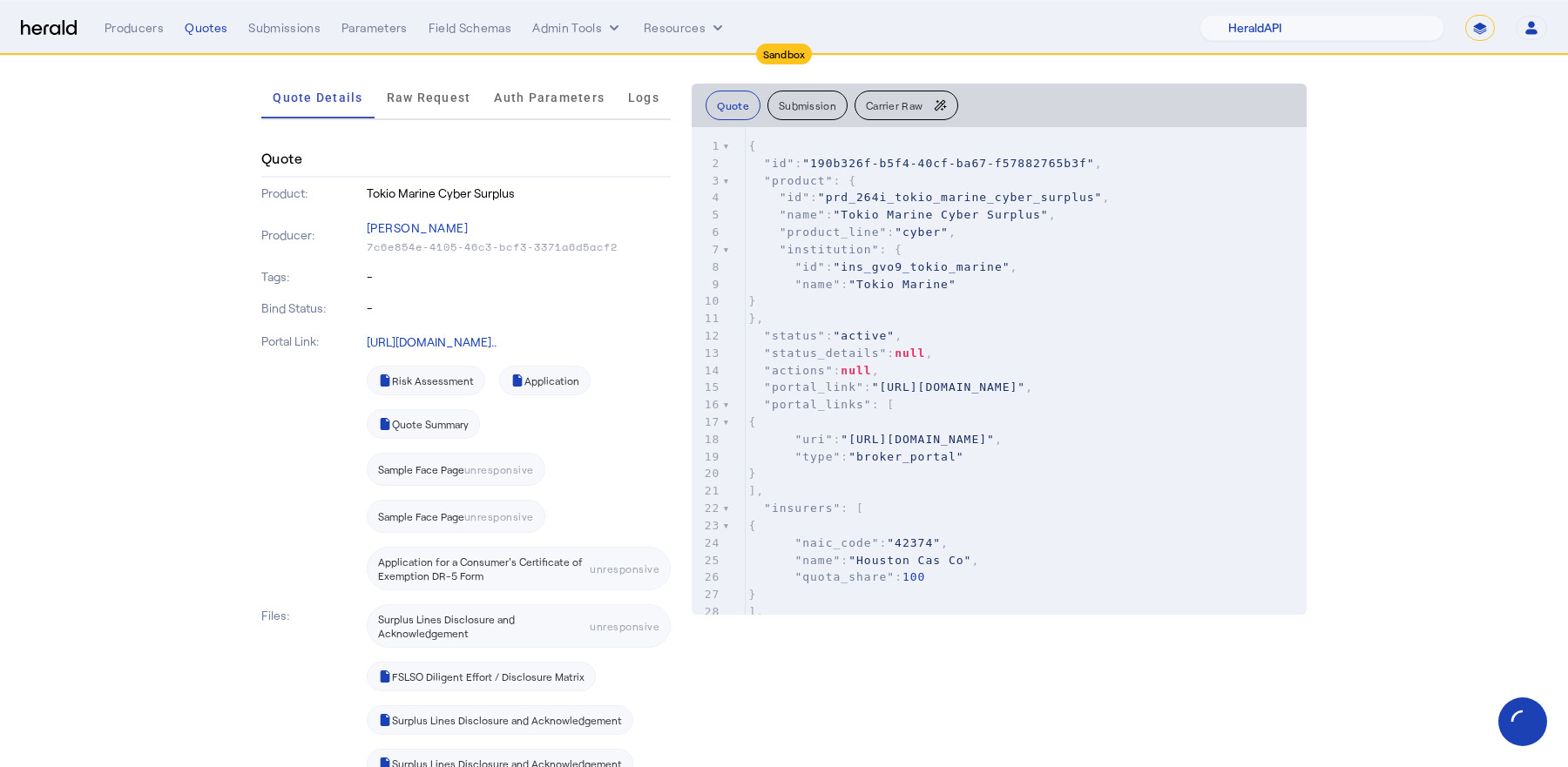
scroll to position [0, 0]
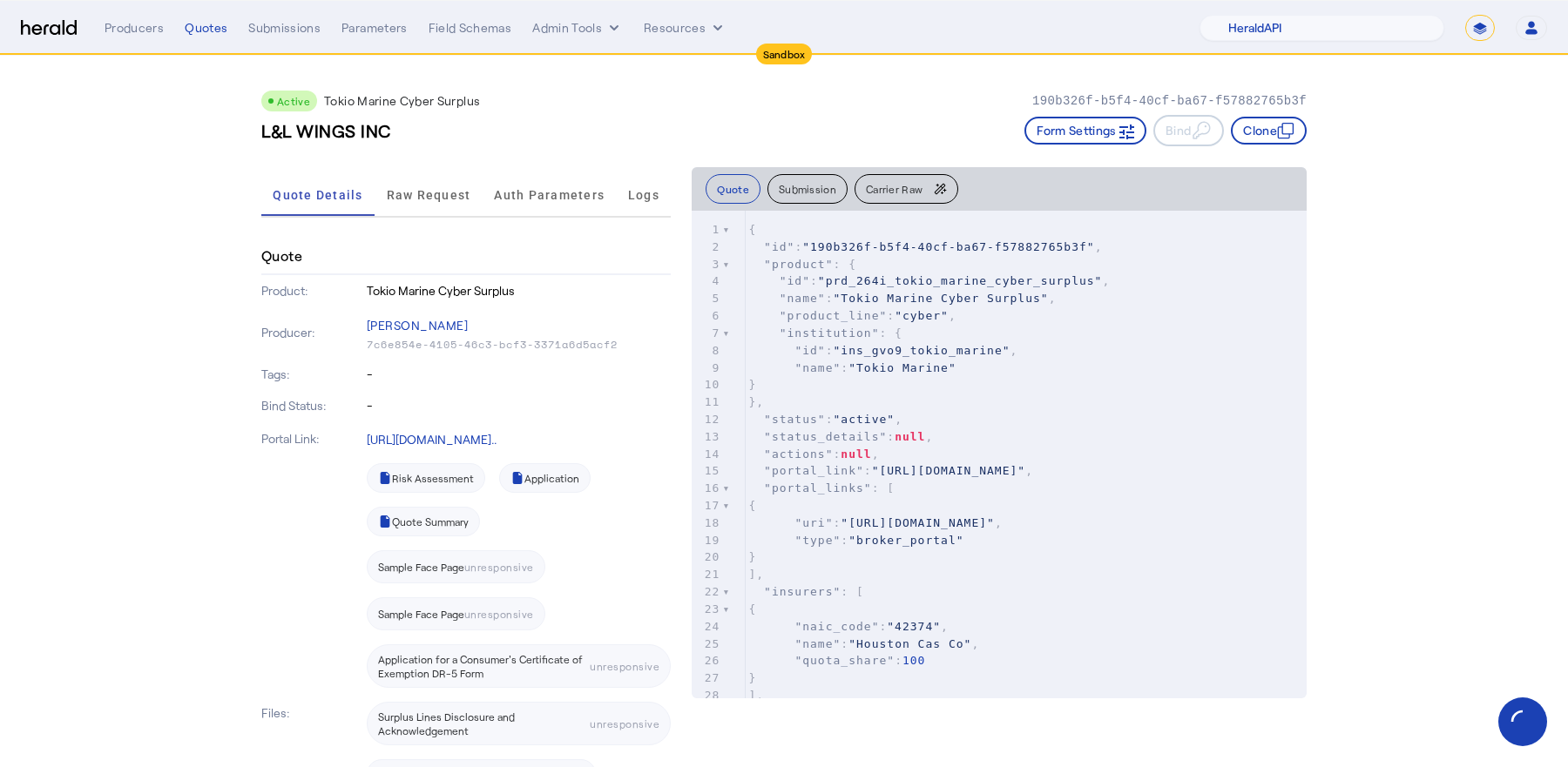
click at [339, 119] on h3 "L&L WINGS INC" at bounding box center [326, 131] width 130 height 25
click at [292, 287] on p "Product:" at bounding box center [312, 291] width 102 height 18
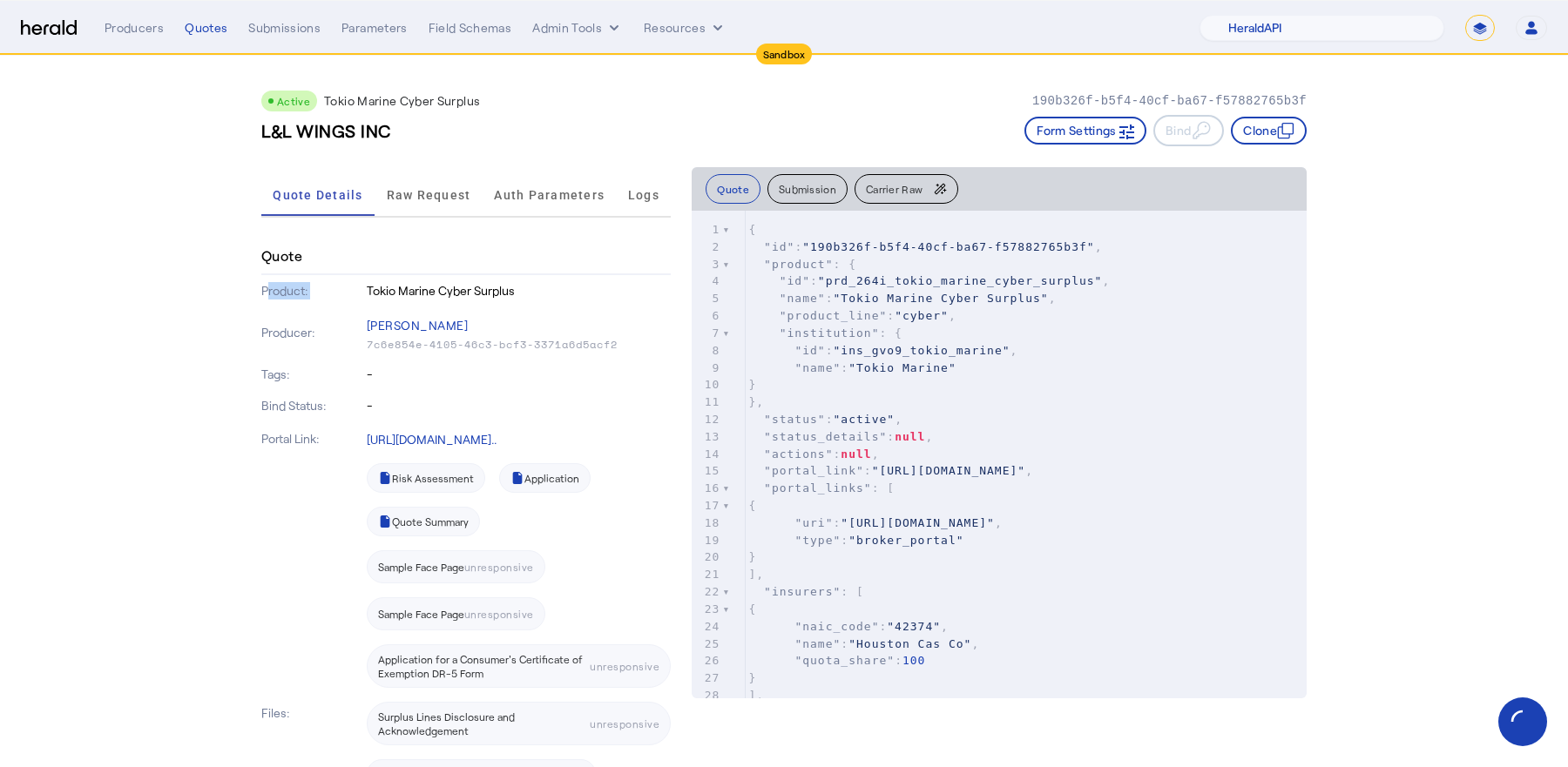
click at [292, 287] on p "Product:" at bounding box center [312, 291] width 102 height 18
click at [447, 288] on p "Tokio Marine Cyber Surplus" at bounding box center [519, 291] width 305 height 18
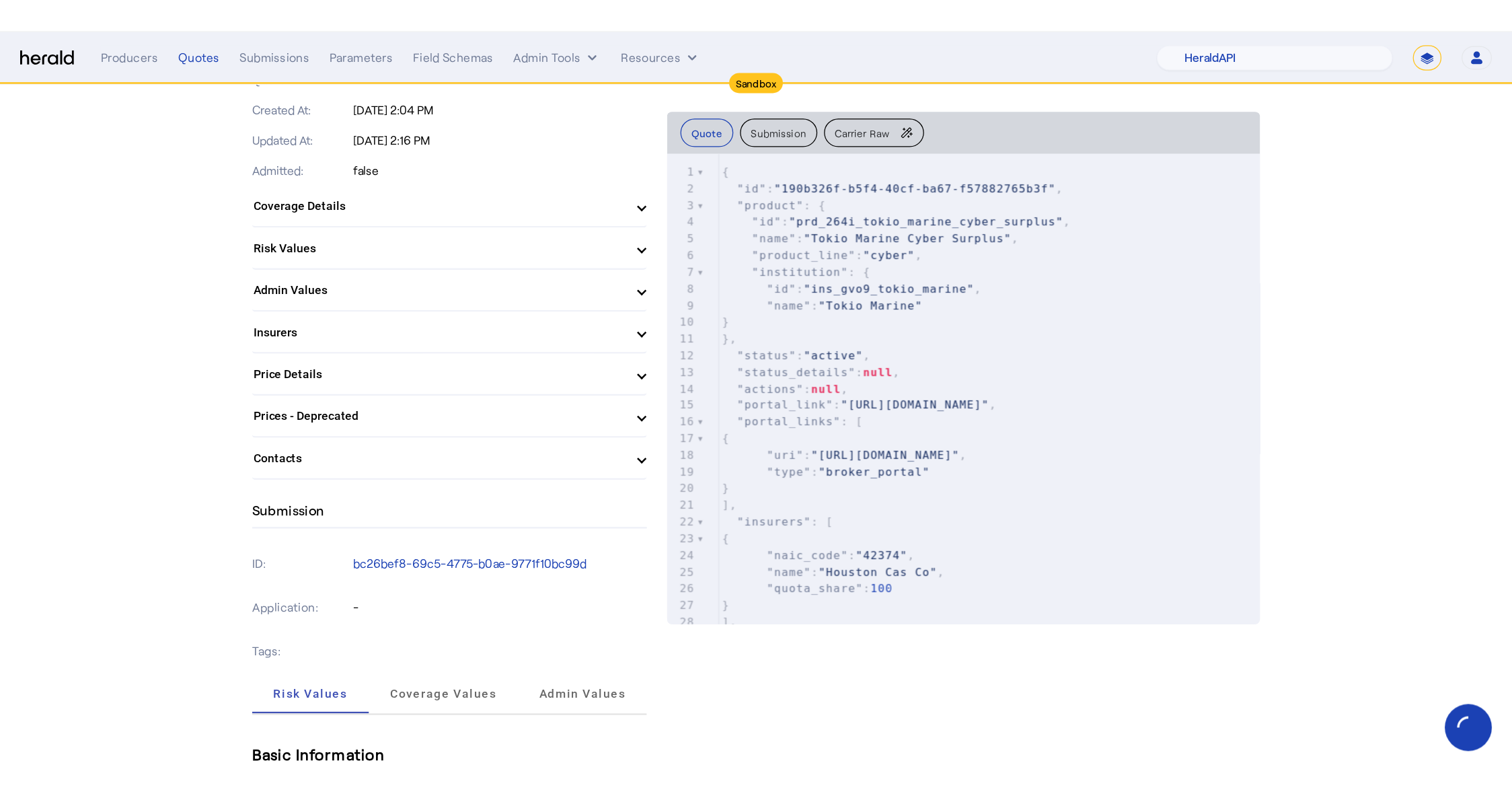
scroll to position [751, 0]
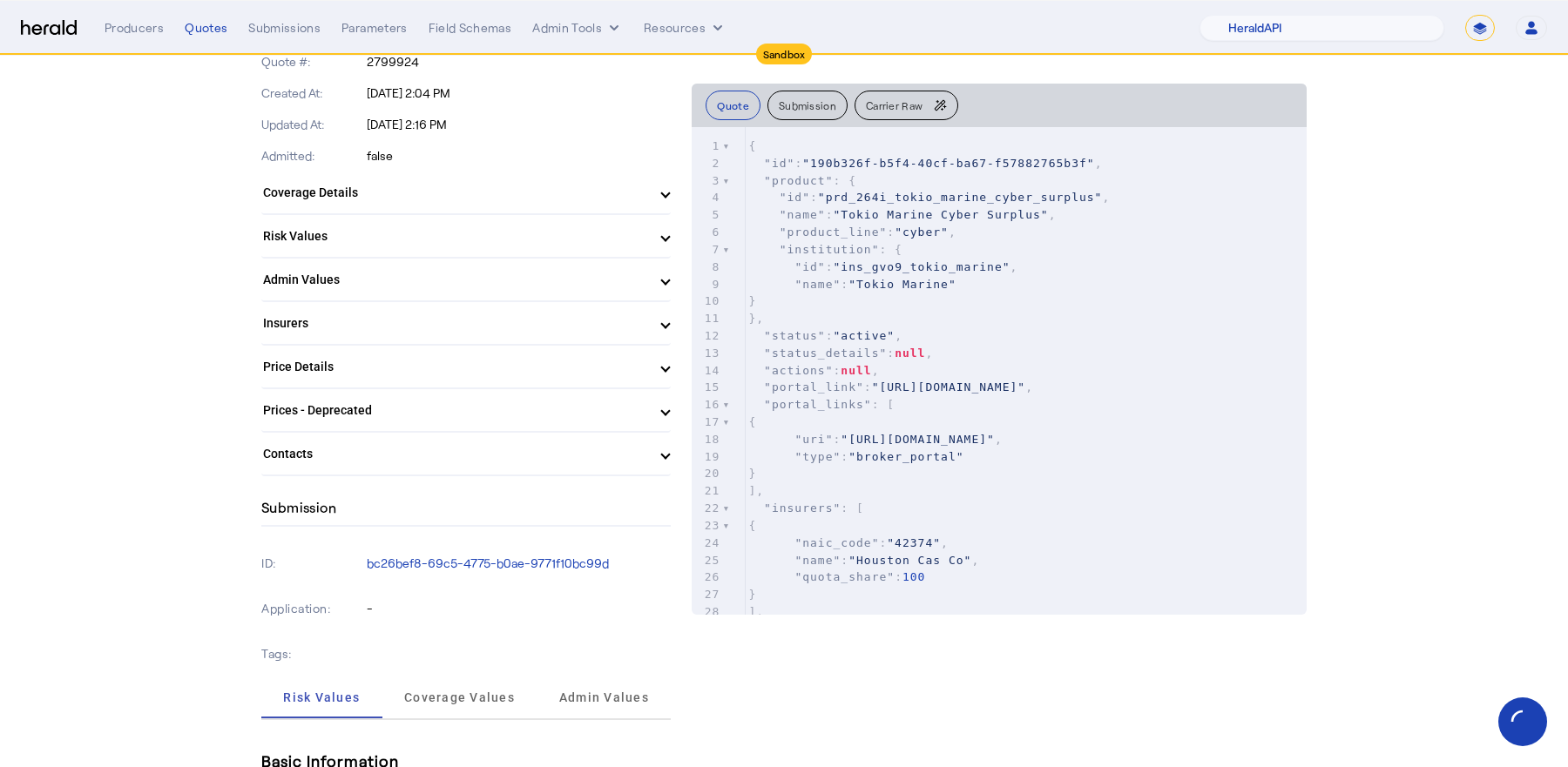
click at [446, 195] on mat-expansion-panel-header "Coverage Details" at bounding box center [466, 193] width 410 height 42
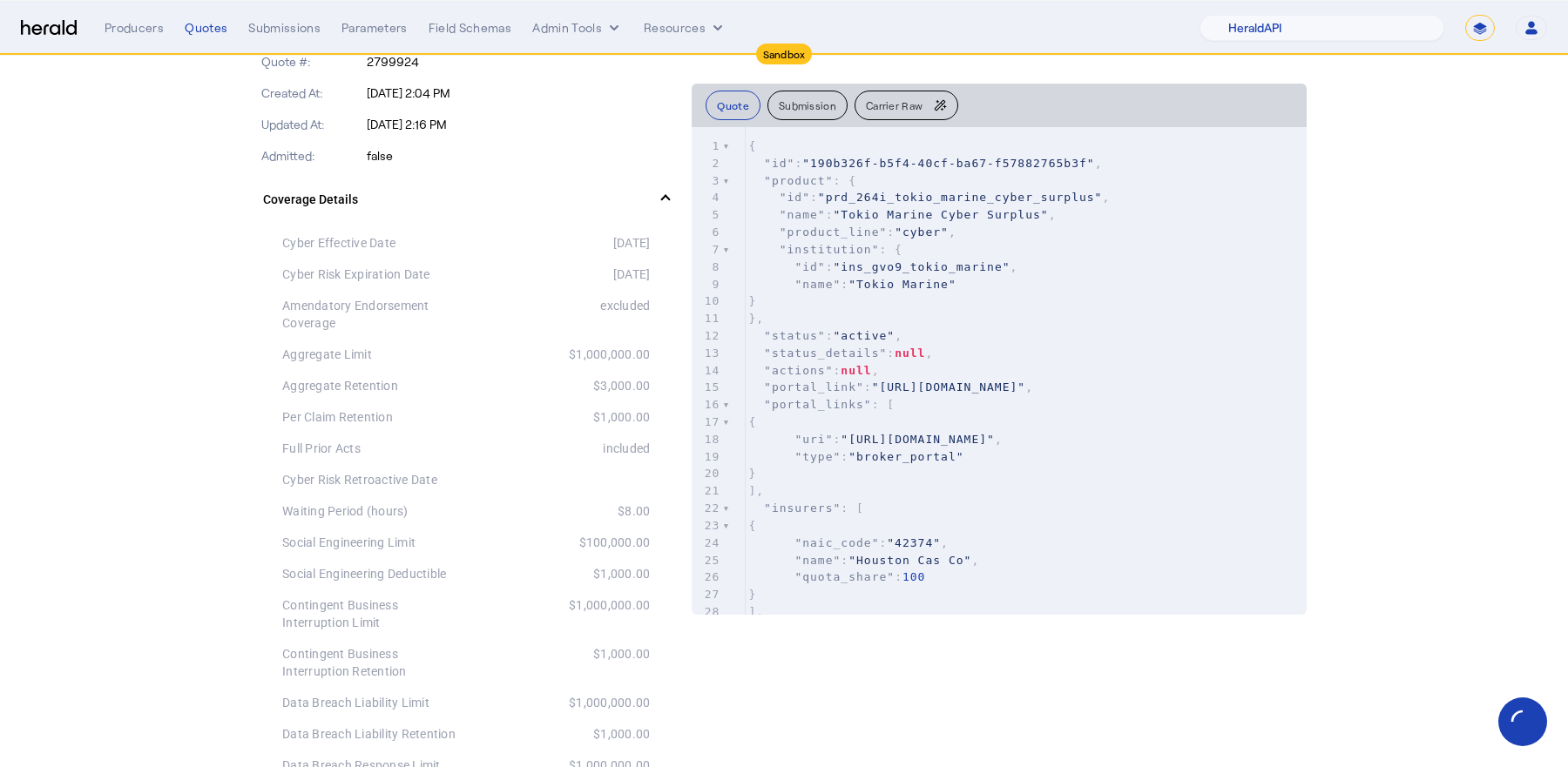
drag, startPoint x: 634, startPoint y: 409, endPoint x: 273, endPoint y: 373, distance: 362.8
drag, startPoint x: 279, startPoint y: 373, endPoint x: 653, endPoint y: 408, distance: 375.6
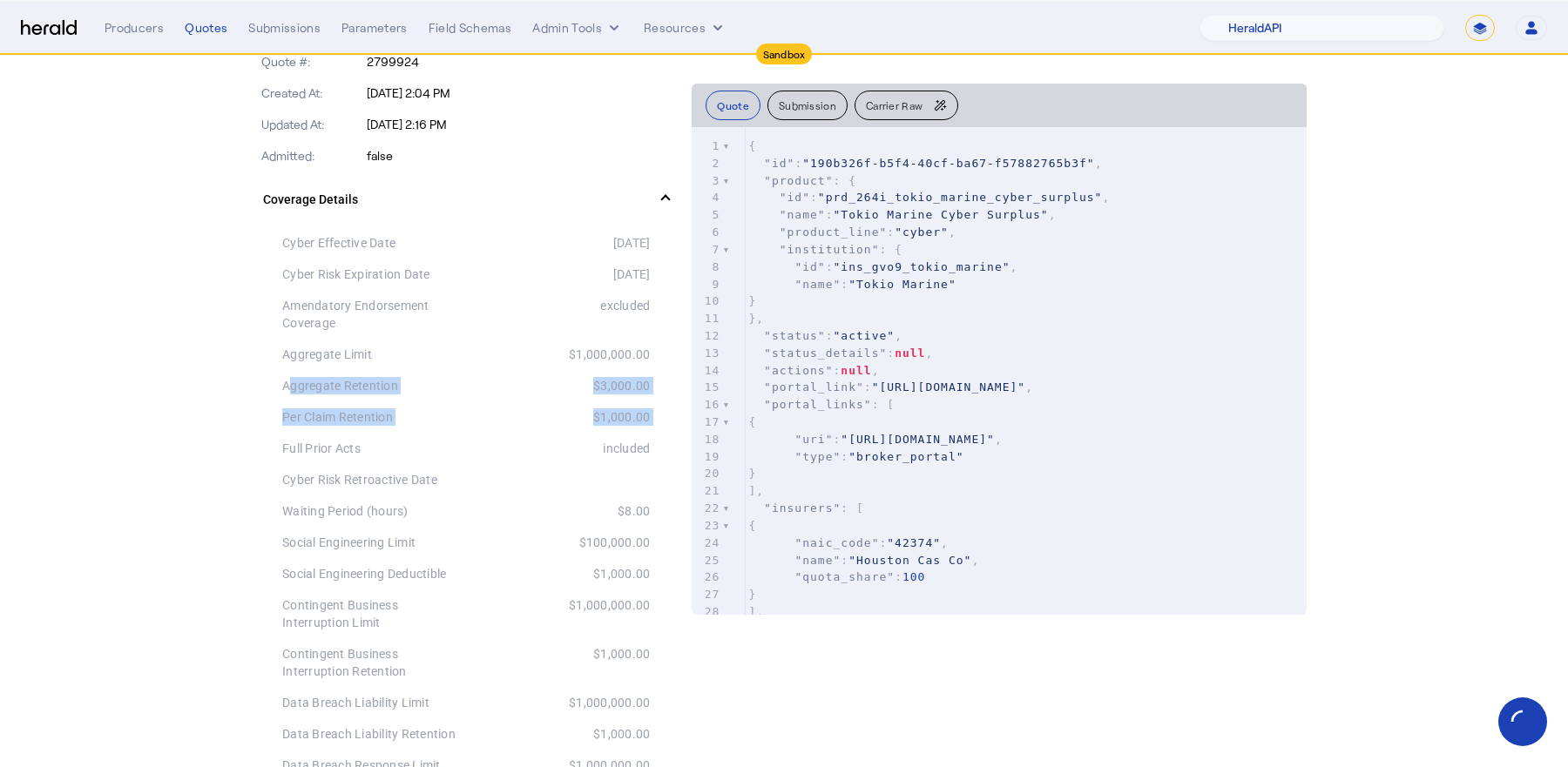
drag, startPoint x: 653, startPoint y: 408, endPoint x: 280, endPoint y: 378, distance: 374.2
drag, startPoint x: 282, startPoint y: 378, endPoint x: 654, endPoint y: 408, distance: 373.2
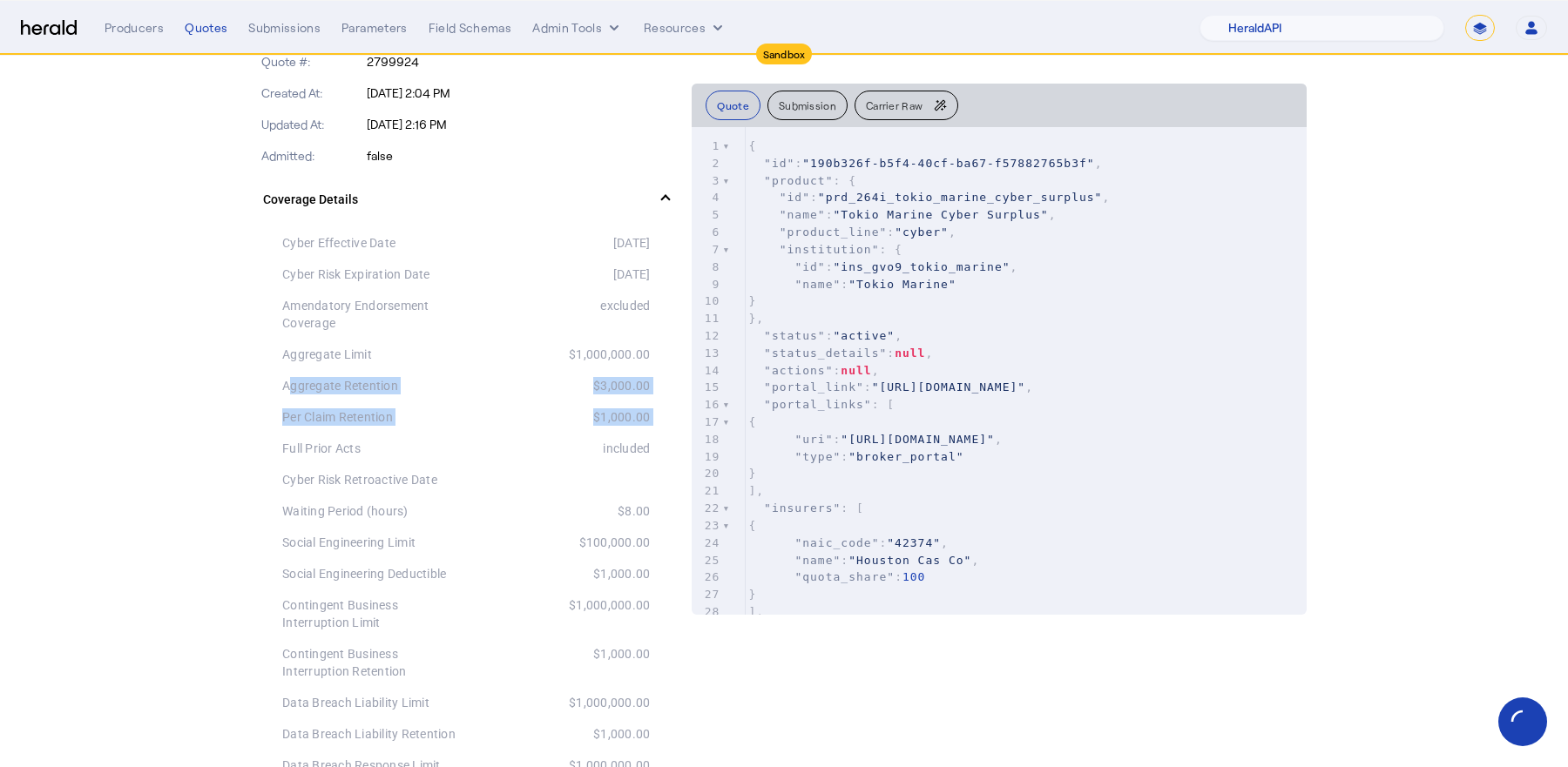
drag, startPoint x: 646, startPoint y: 407, endPoint x: 250, endPoint y: 380, distance: 396.9
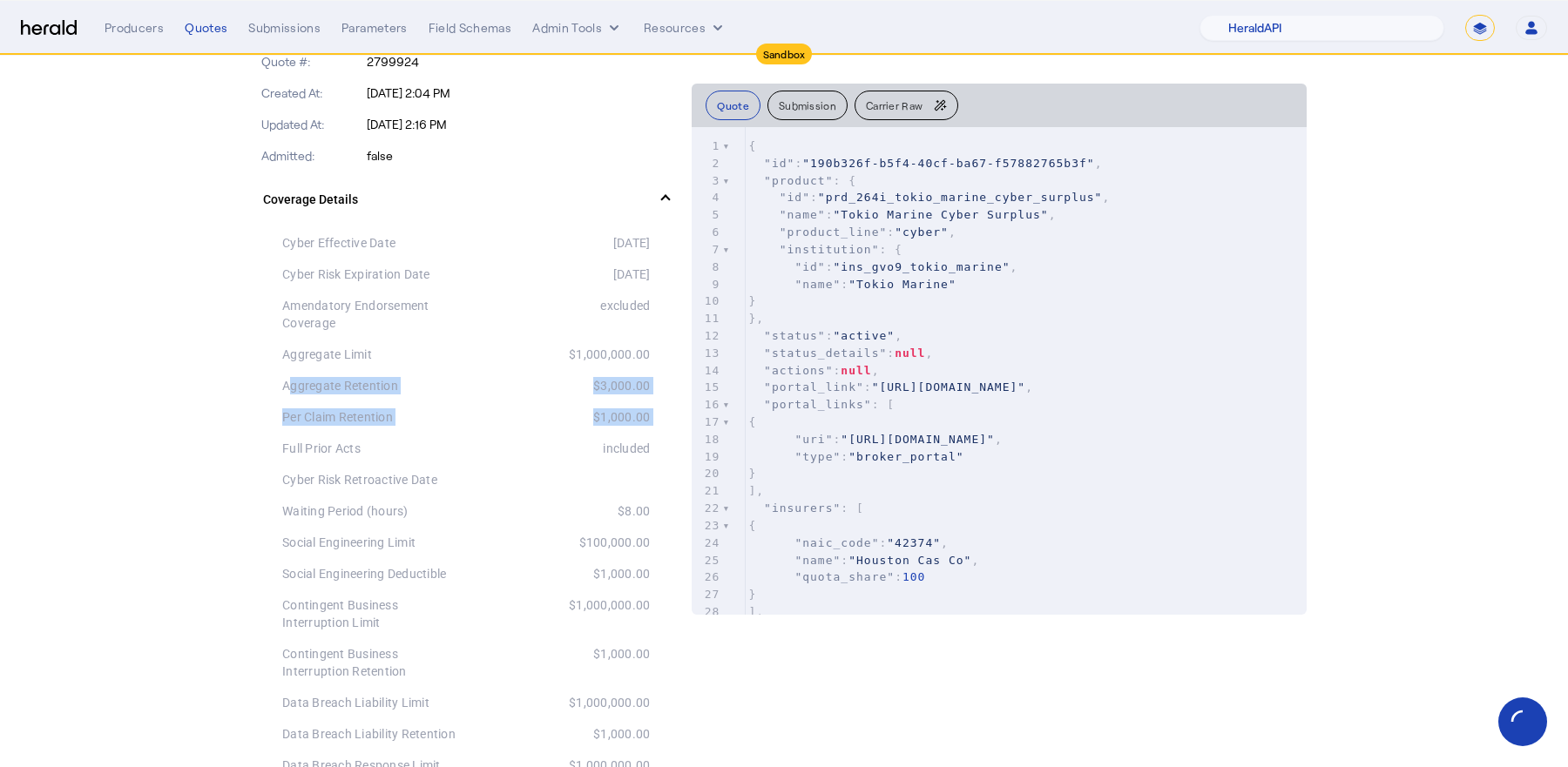
drag, startPoint x: 284, startPoint y: 372, endPoint x: 638, endPoint y: 401, distance: 355.2
drag, startPoint x: 638, startPoint y: 401, endPoint x: 269, endPoint y: 383, distance: 369.4
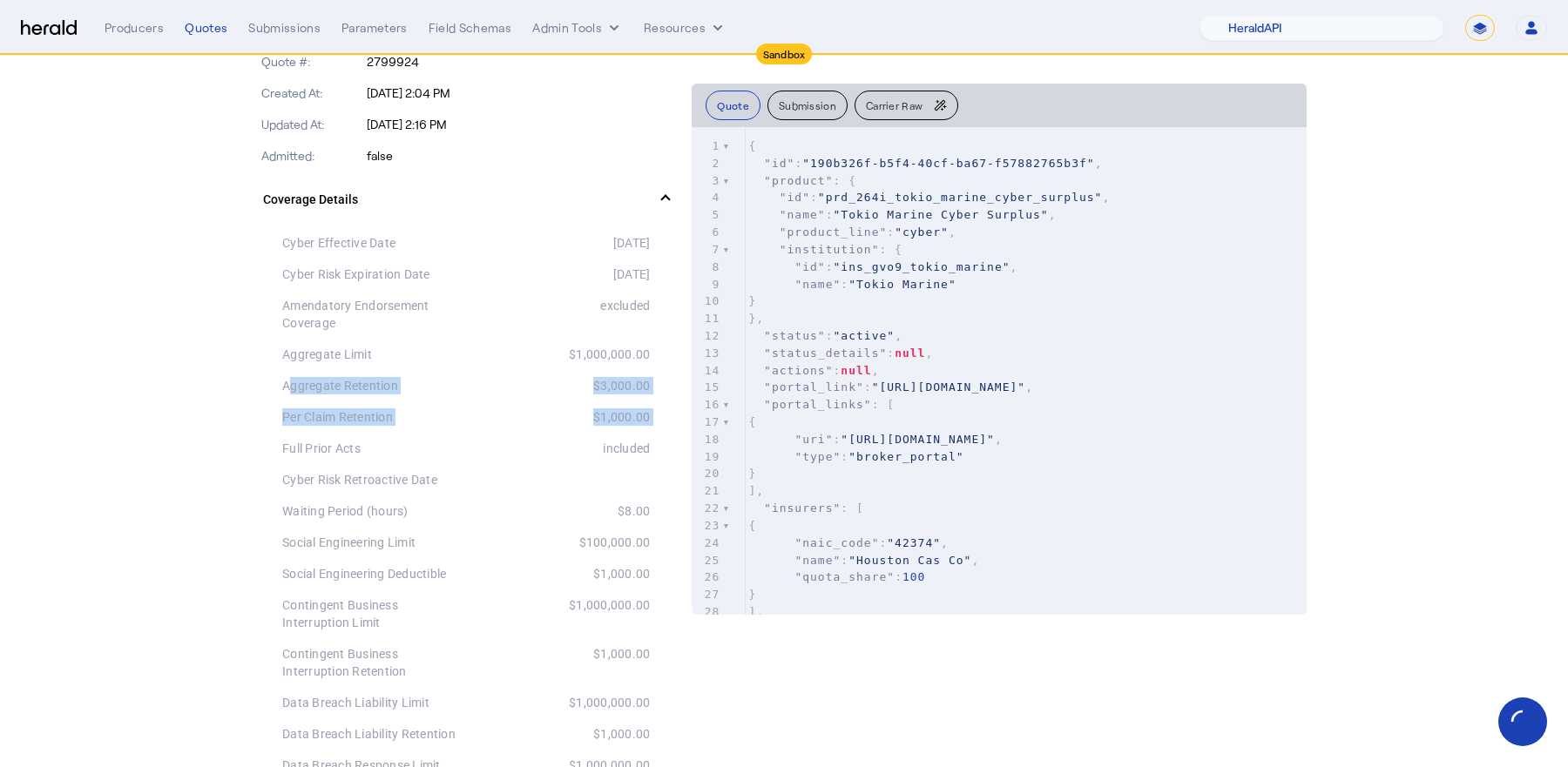
click at [287, 377] on div "Aggregate Retention" at bounding box center [374, 386] width 184 height 18
drag, startPoint x: 281, startPoint y: 373, endPoint x: 653, endPoint y: 407, distance: 373.6
click at [636, 401] on div "Per Claim Retention $1,000.00" at bounding box center [466, 417] width 367 height 32
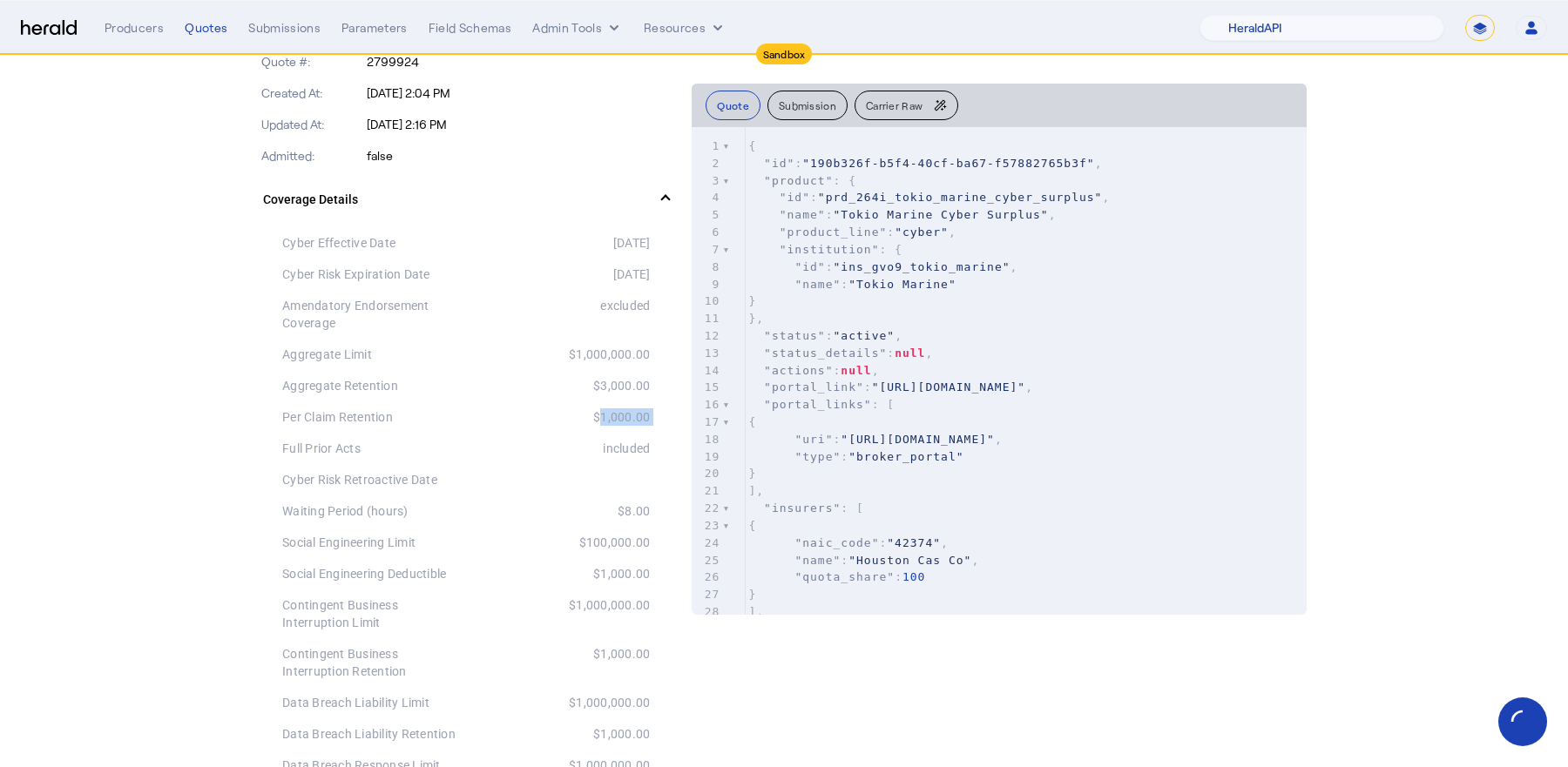
click at [636, 401] on div "Per Claim Retention $1,000.00" at bounding box center [466, 417] width 367 height 32
click at [637, 408] on div "$1,000.00" at bounding box center [558, 417] width 184 height 18
drag, startPoint x: 640, startPoint y: 408, endPoint x: 319, endPoint y: 379, distance: 322.3
click at [319, 379] on div "Aggregate Retention" at bounding box center [374, 386] width 184 height 18
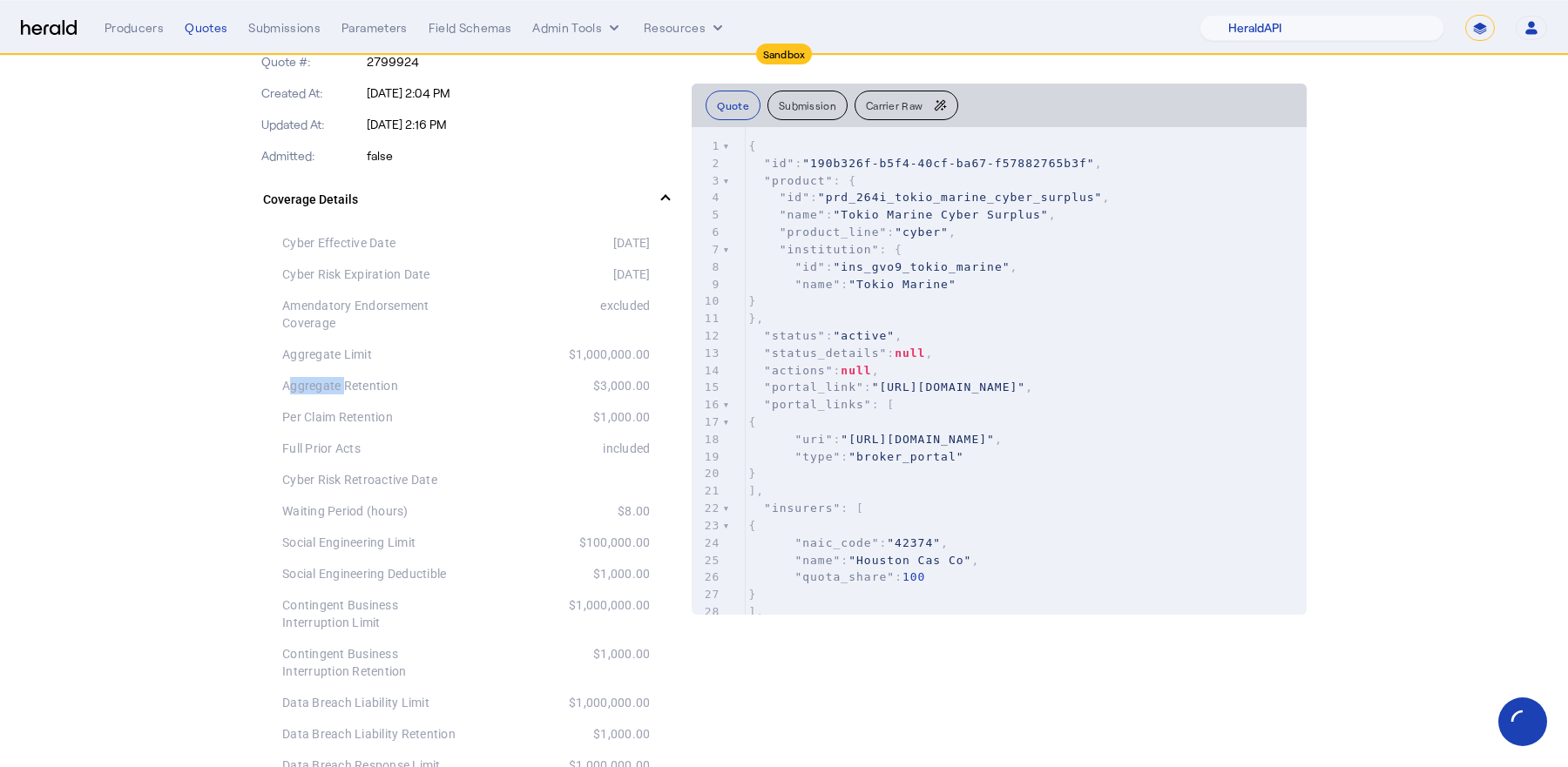
click at [319, 379] on div "Aggregate Retention" at bounding box center [374, 386] width 184 height 18
drag, startPoint x: 319, startPoint y: 379, endPoint x: 620, endPoint y: 400, distance: 301.7
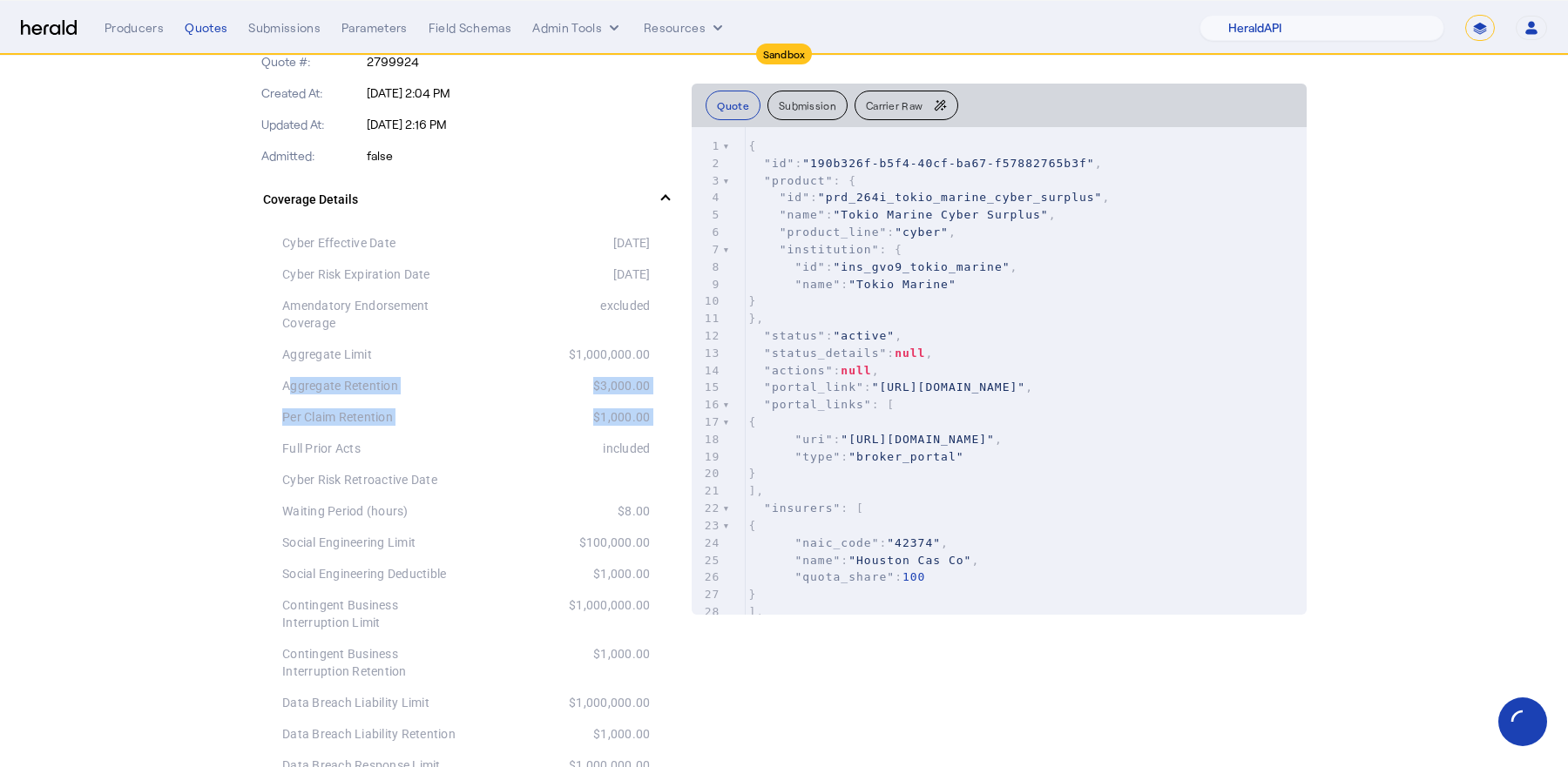
drag, startPoint x: 645, startPoint y: 412, endPoint x: 275, endPoint y: 382, distance: 371.2
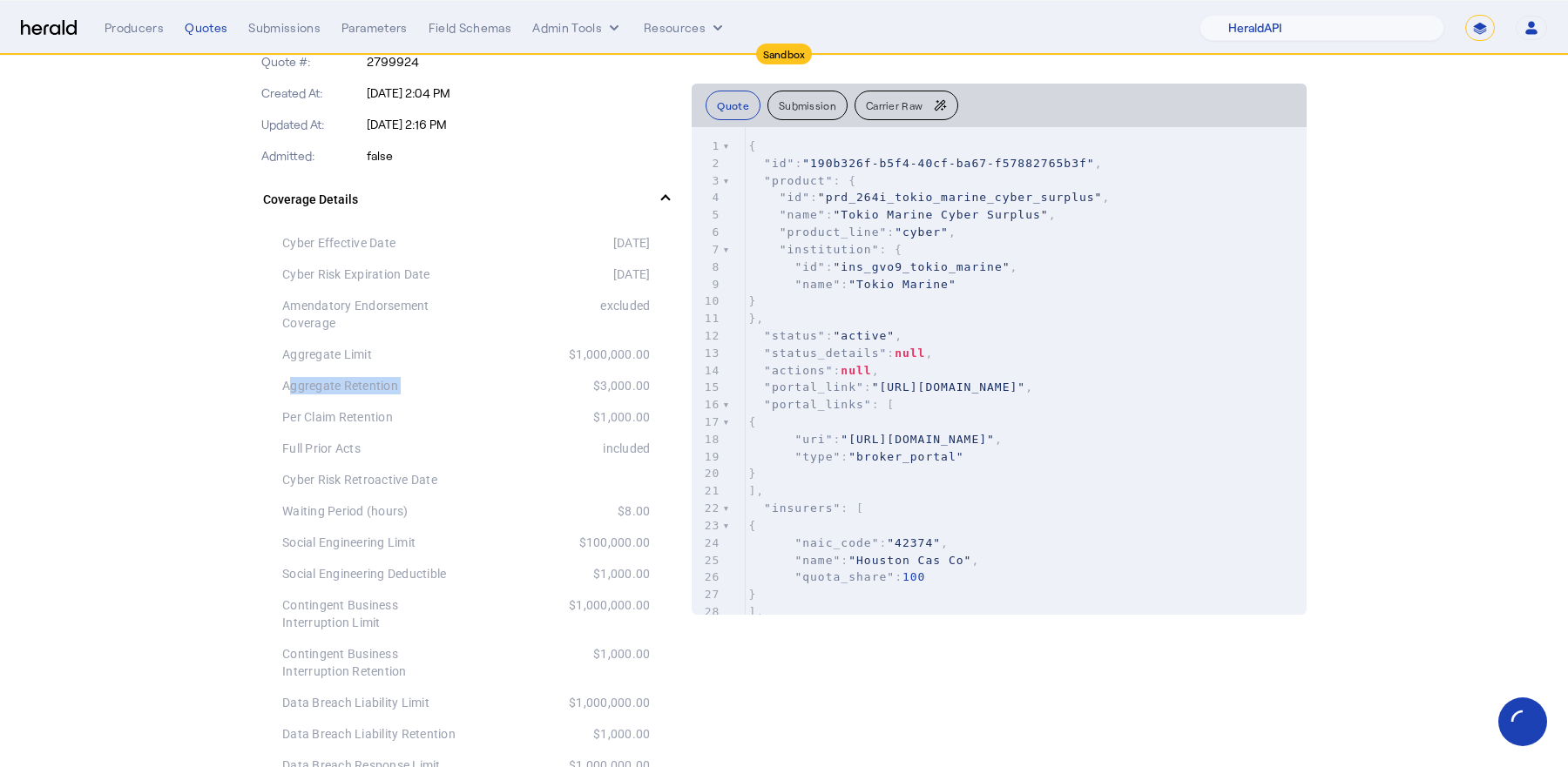
drag, startPoint x: 284, startPoint y: 381, endPoint x: 642, endPoint y: 416, distance: 359.7
